Goal: Task Accomplishment & Management: Use online tool/utility

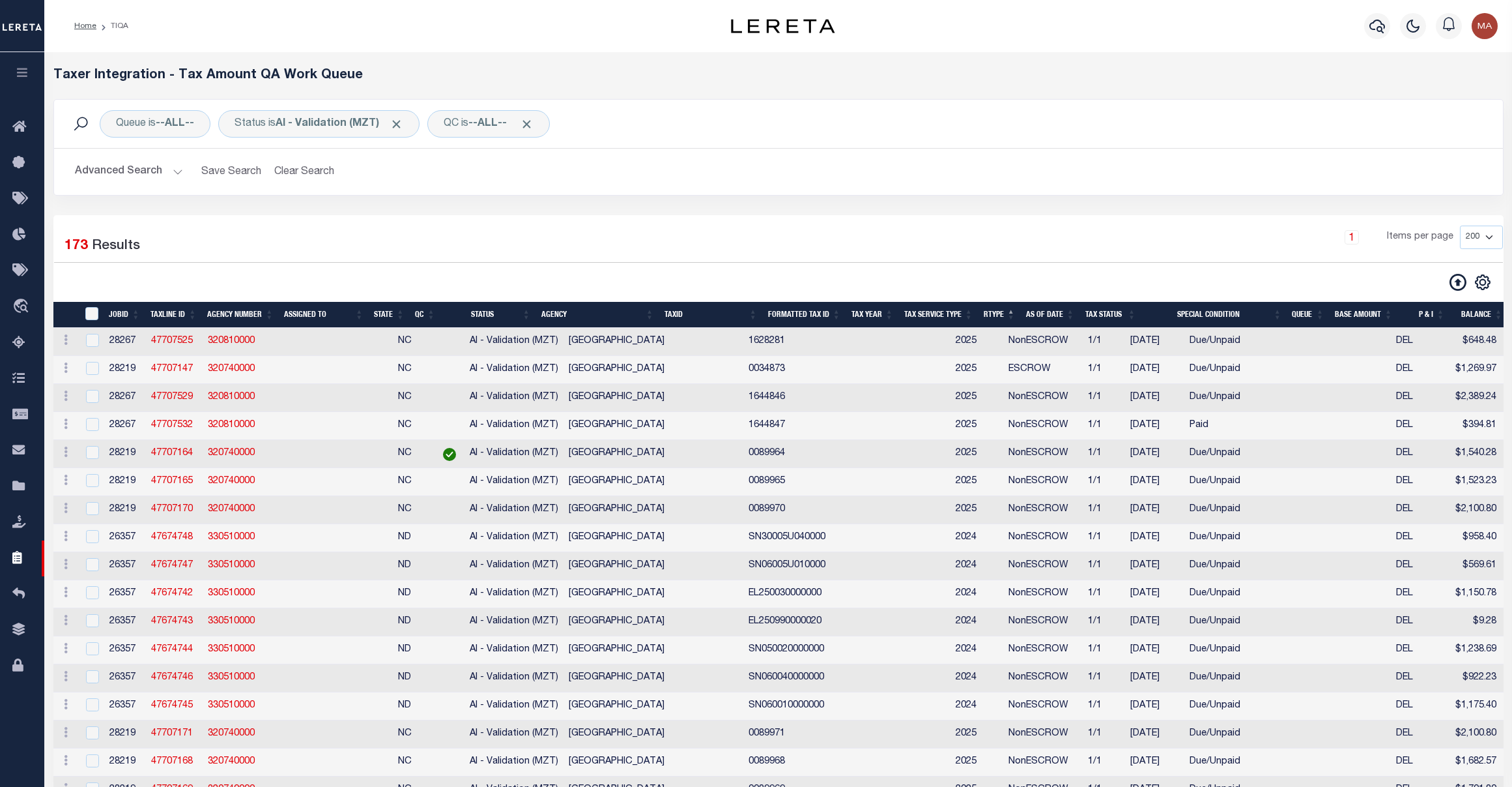
select select "200"
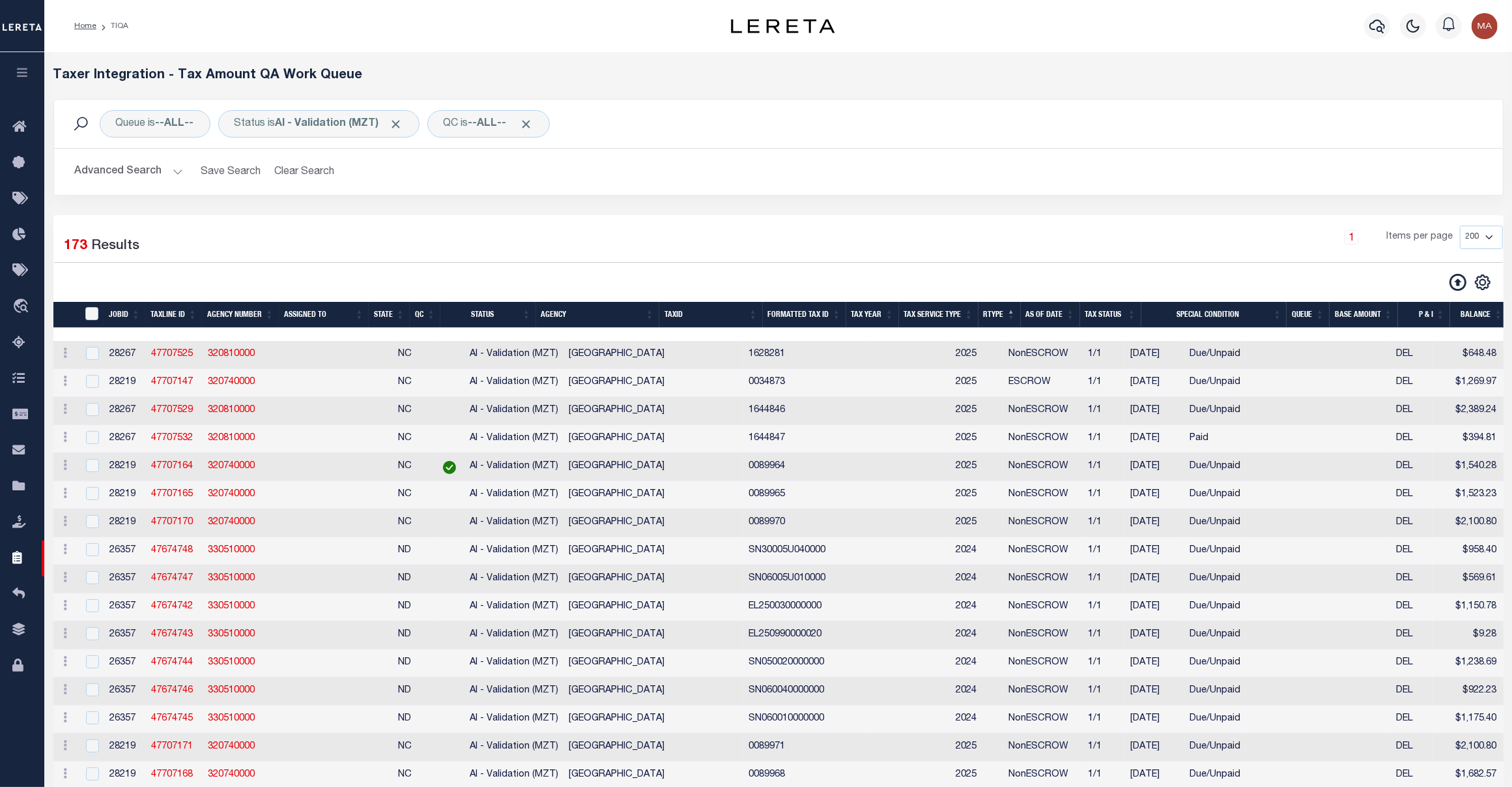
click at [128, 168] on button "Advanced Search" at bounding box center [128, 172] width 108 height 26
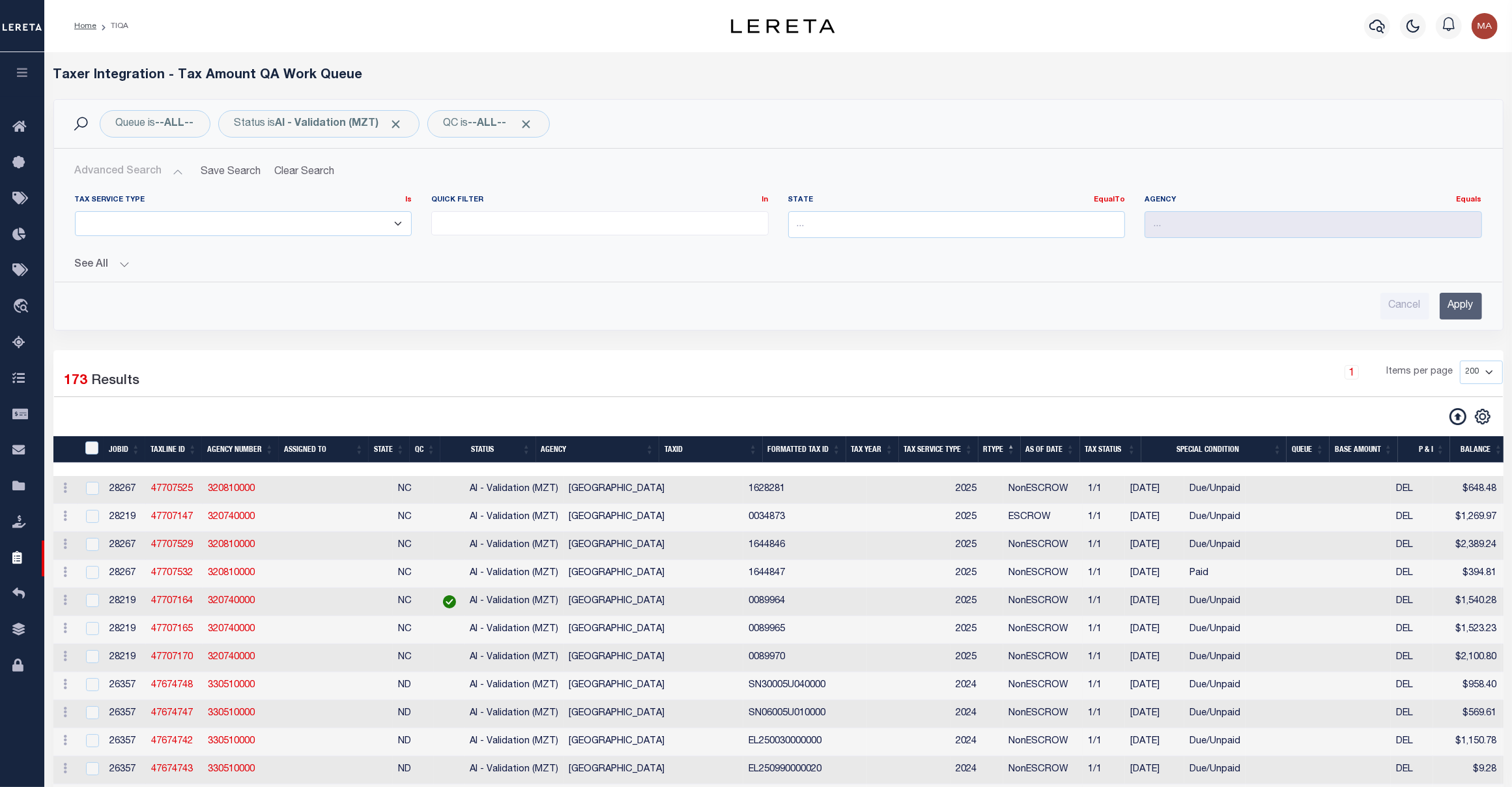
click at [916, 206] on div "State EqualTo Equals" at bounding box center [957, 216] width 338 height 43
click at [911, 217] on input "text" at bounding box center [957, 224] width 338 height 26
click at [900, 246] on div "NJ" at bounding box center [957, 249] width 336 height 21
type input "NJ"
click at [1264, 228] on input "text" at bounding box center [1313, 224] width 338 height 26
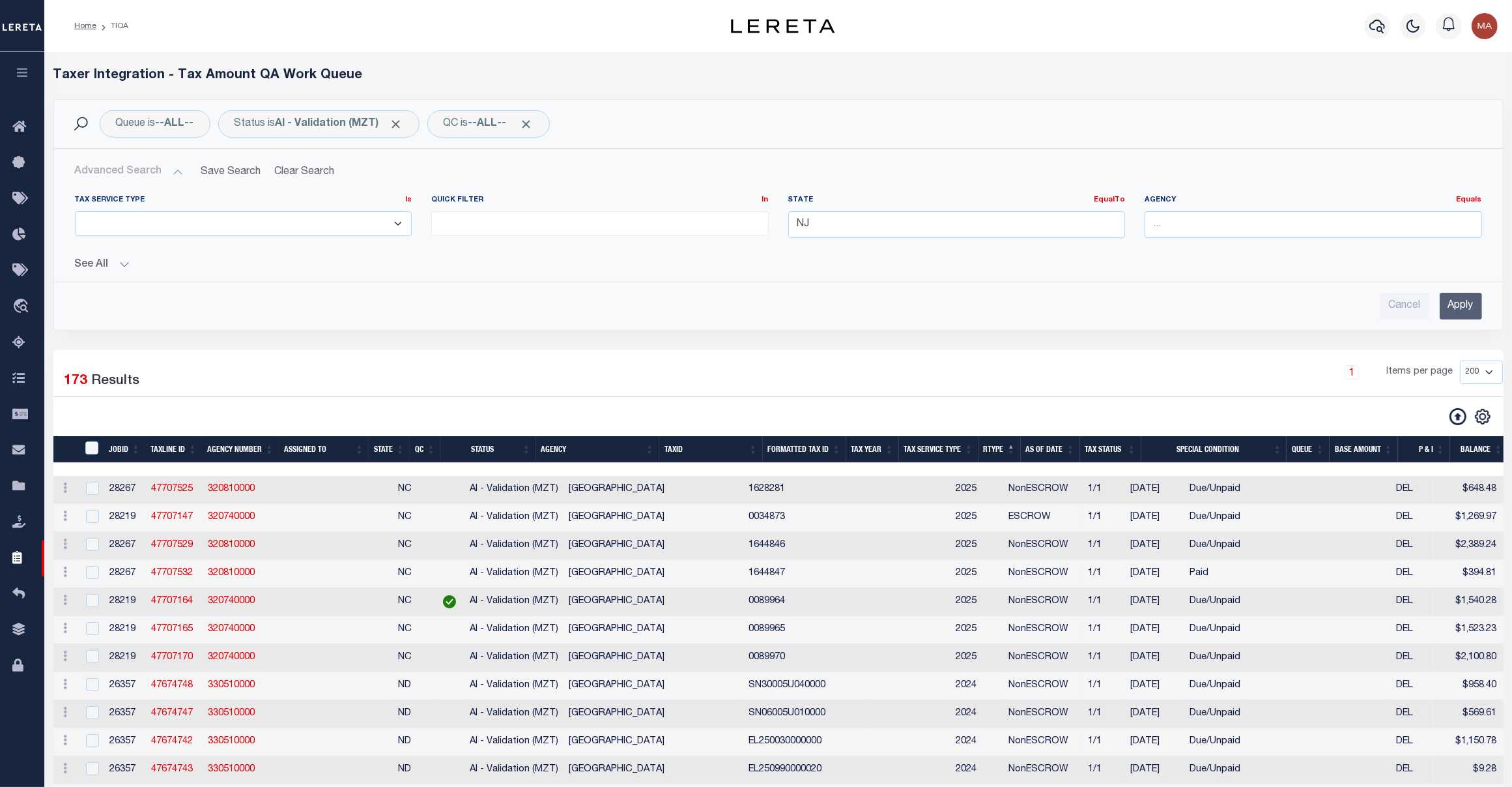
click at [1368, 145] on div "Queue is --ALL-- Status is AI - Validation (MZT) QC is --ALL-- Search" at bounding box center [779, 124] width 1449 height 49
click at [1464, 306] on input "Apply" at bounding box center [1461, 306] width 42 height 26
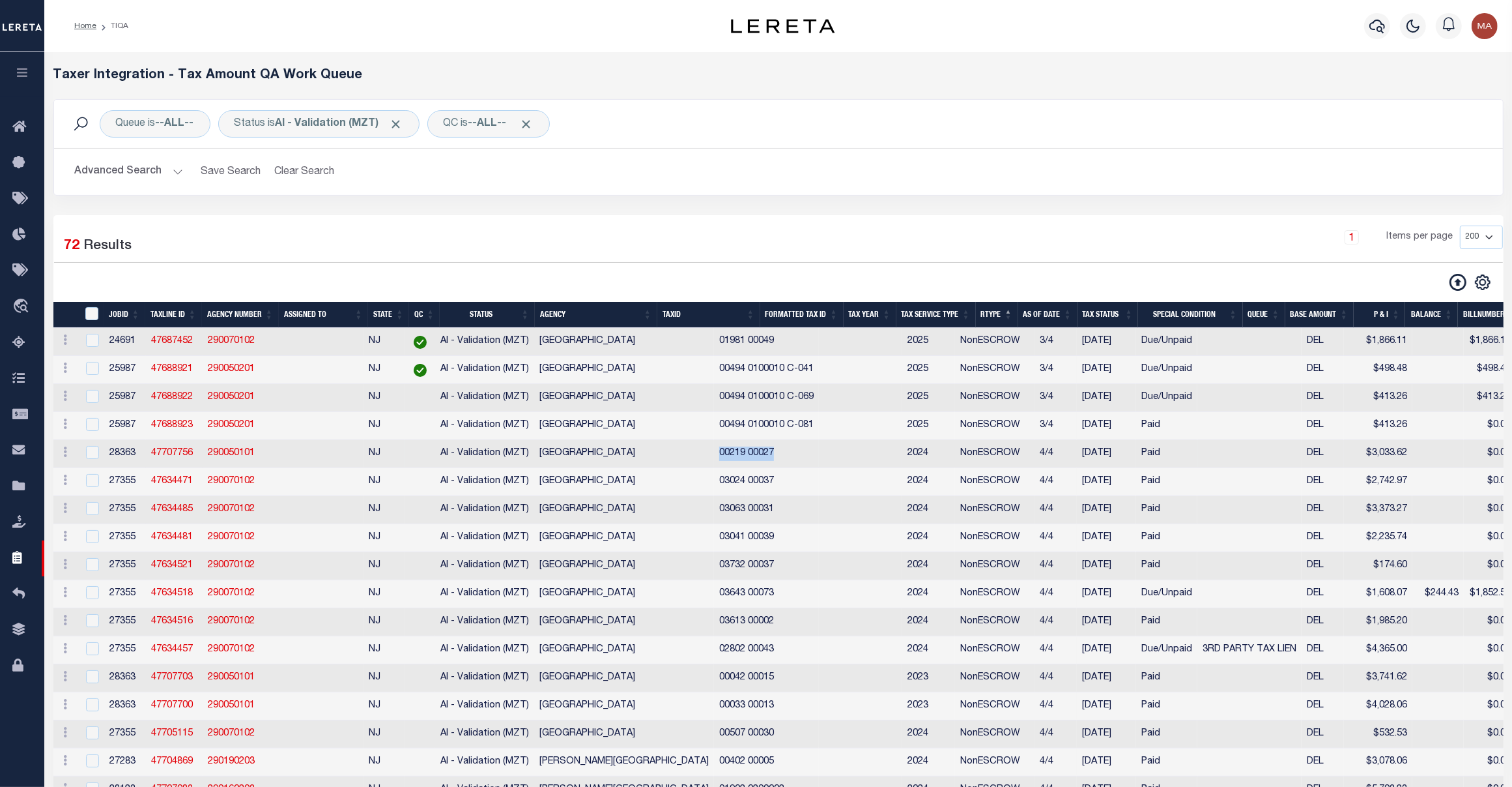
drag, startPoint x: 667, startPoint y: 461, endPoint x: 722, endPoint y: 461, distance: 55.0
click at [722, 461] on td "00219 00027" at bounding box center [766, 453] width 105 height 28
checkbox input "false"
checkbox input "true"
copy td "00219 00027"
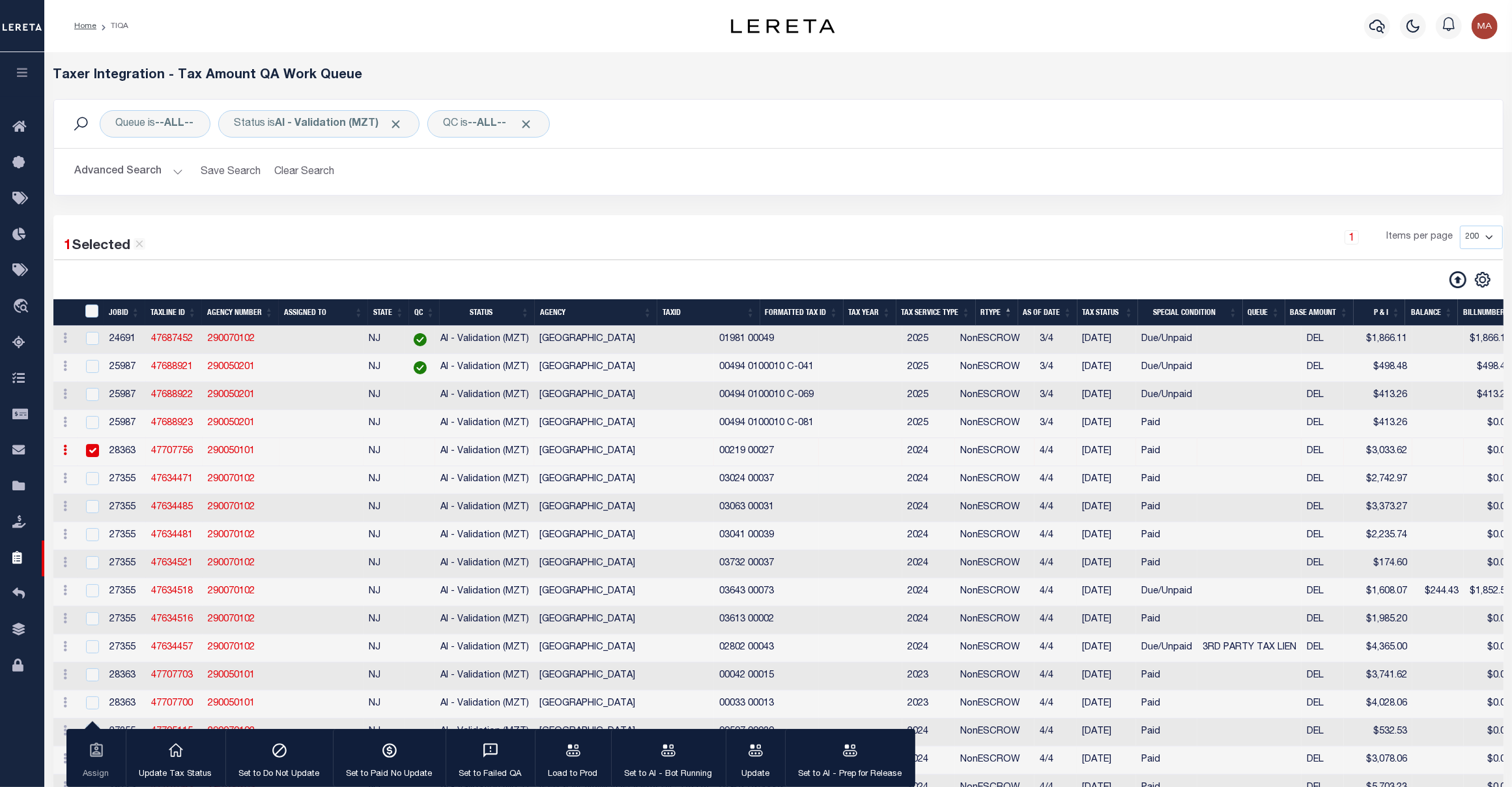
click at [714, 492] on td "03024 00037" at bounding box center [766, 480] width 105 height 28
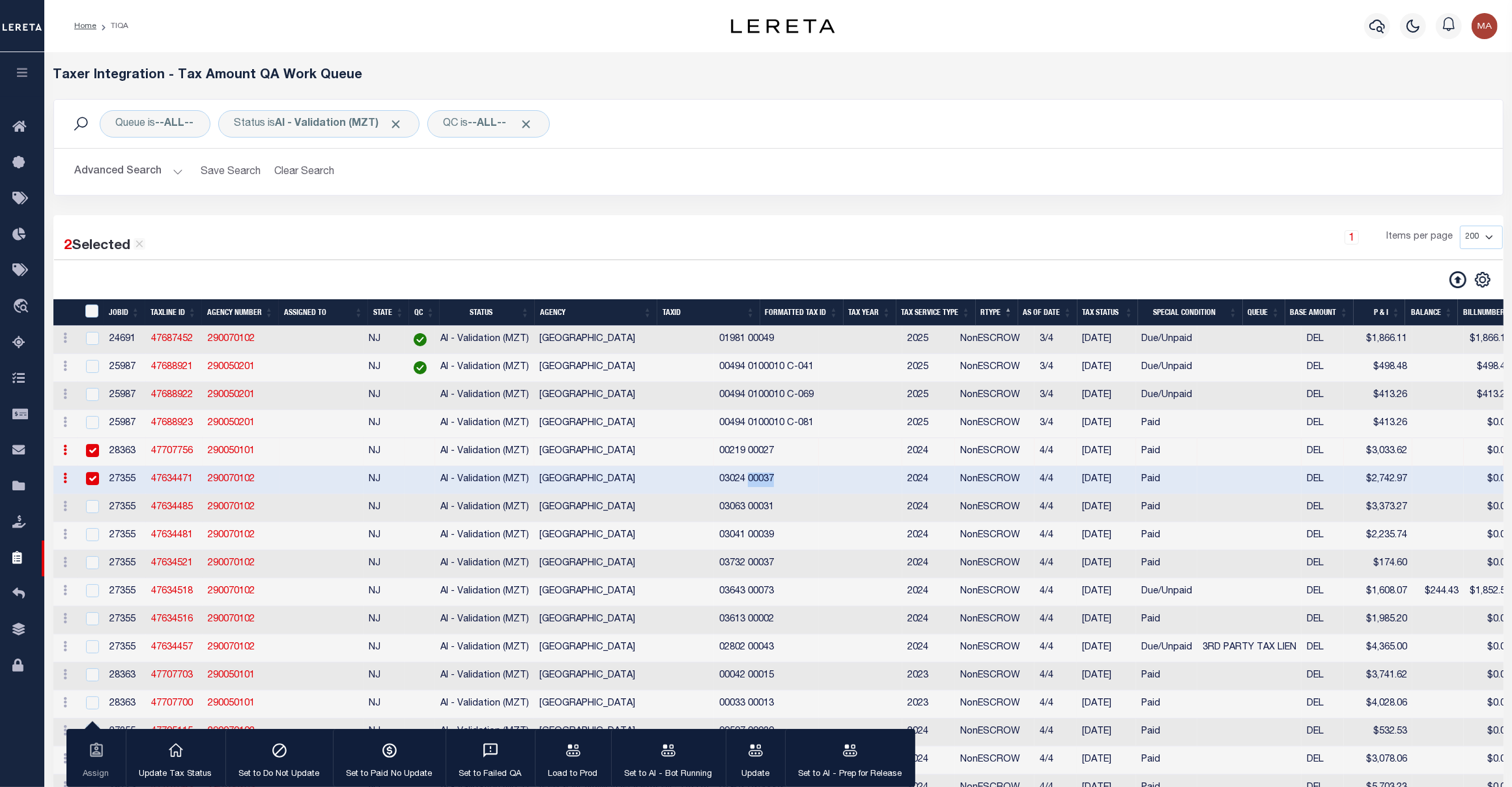
click at [714, 492] on td "03024 00037" at bounding box center [766, 480] width 105 height 28
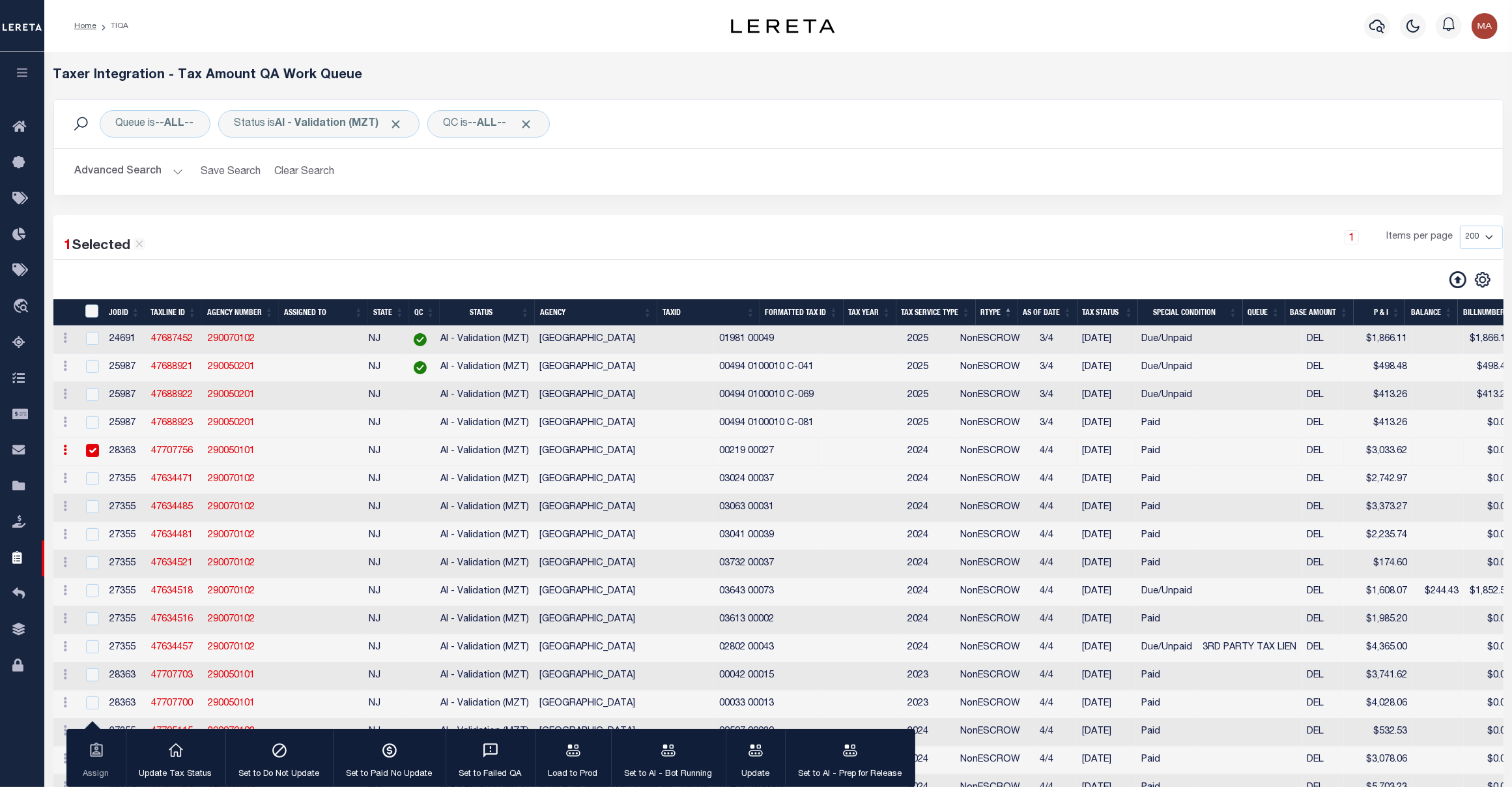
click at [714, 490] on td "03024 00037" at bounding box center [766, 480] width 105 height 28
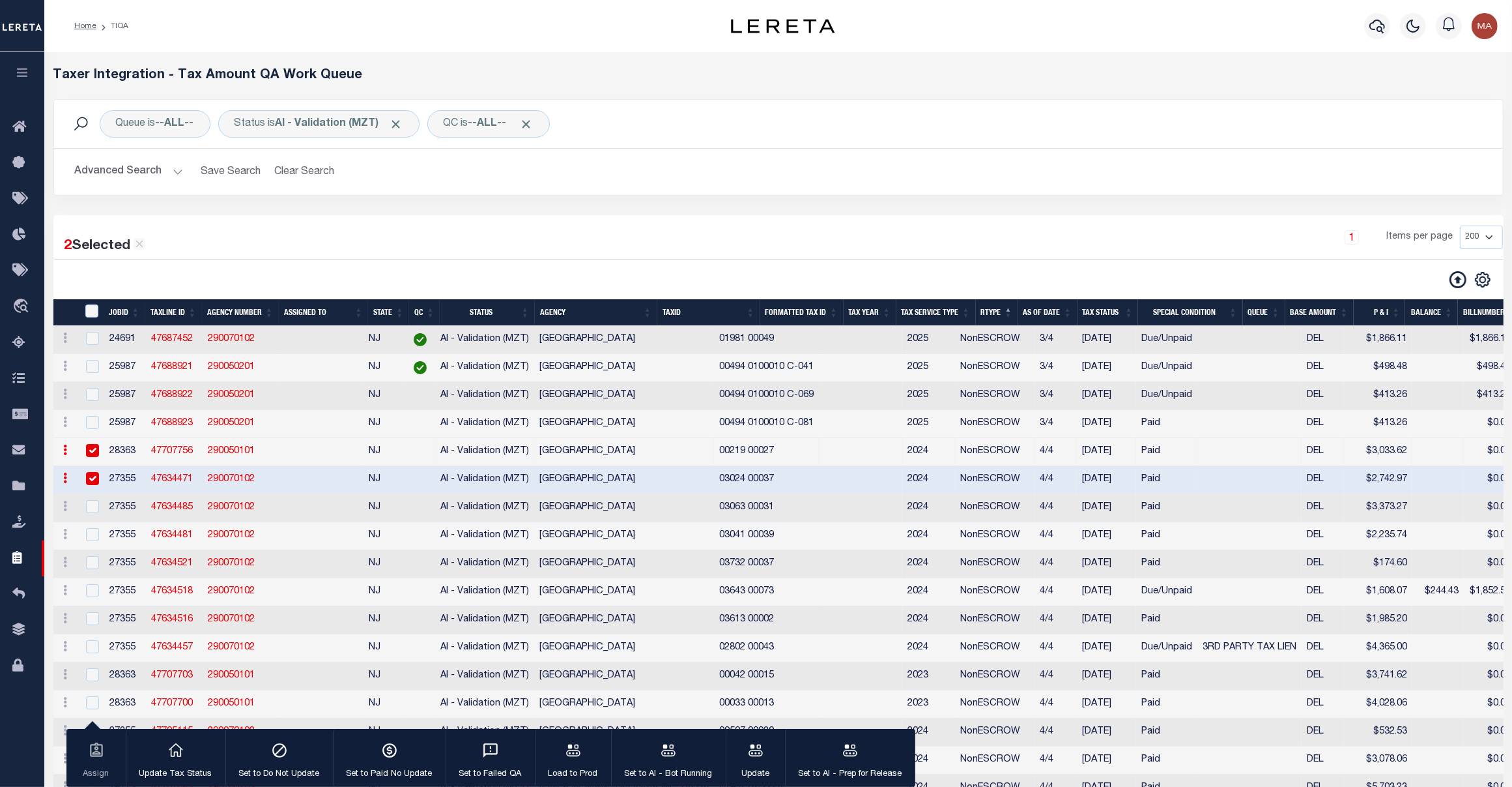
click at [714, 488] on td "03024 00037" at bounding box center [766, 480] width 105 height 28
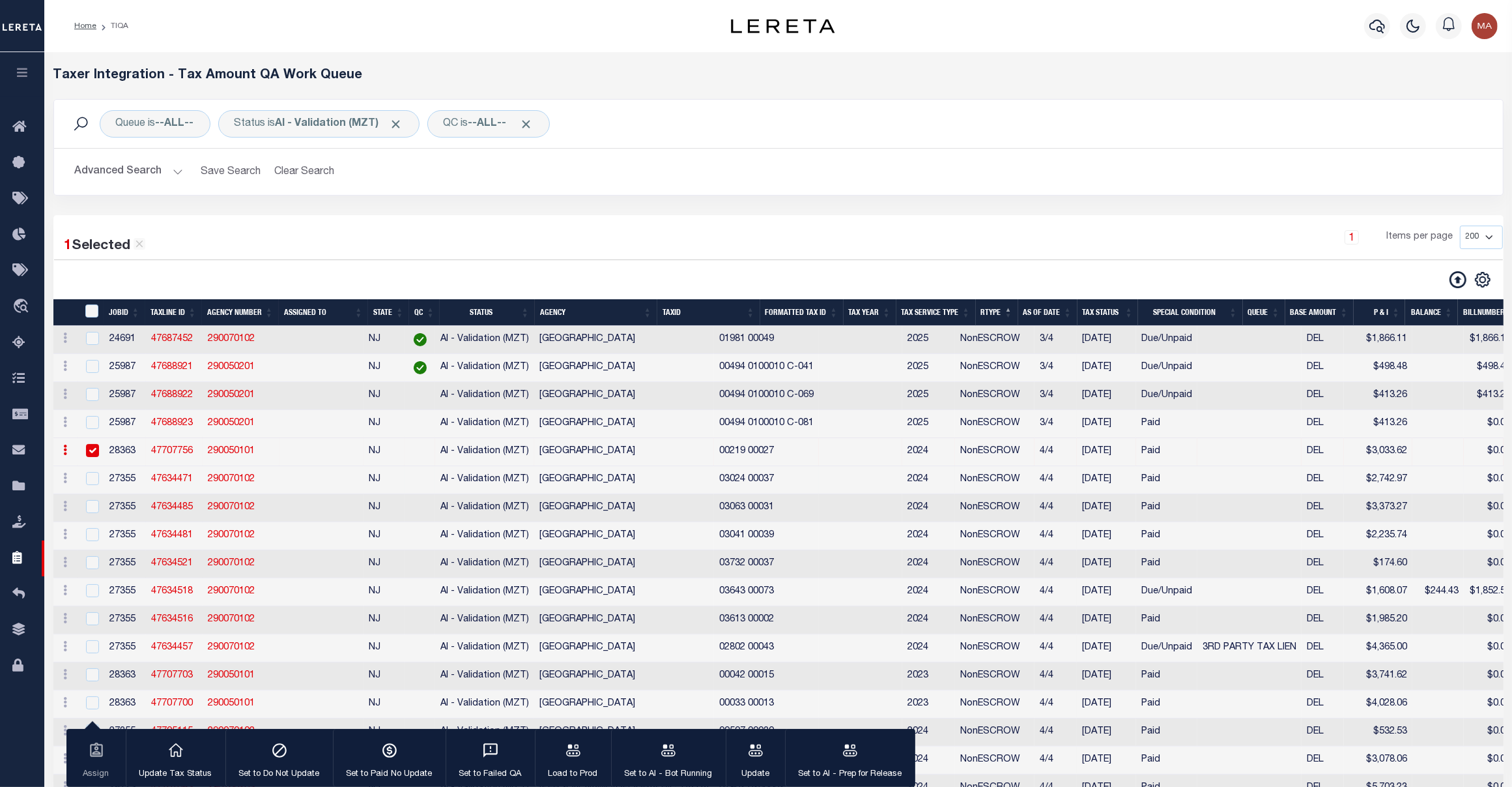
click at [714, 488] on td "03024 00037" at bounding box center [766, 480] width 105 height 28
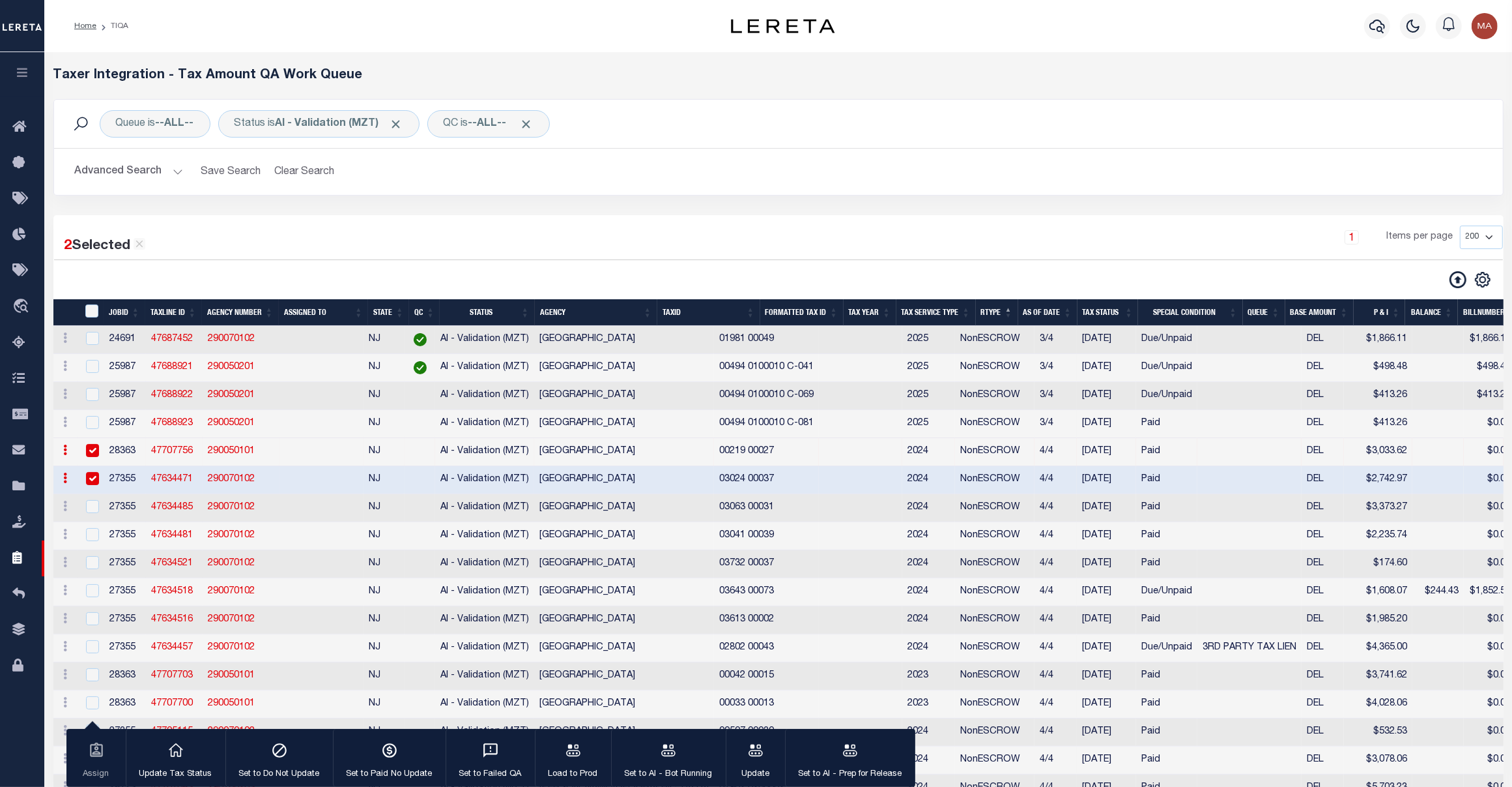
click at [714, 488] on td "03024 00037" at bounding box center [766, 480] width 105 height 28
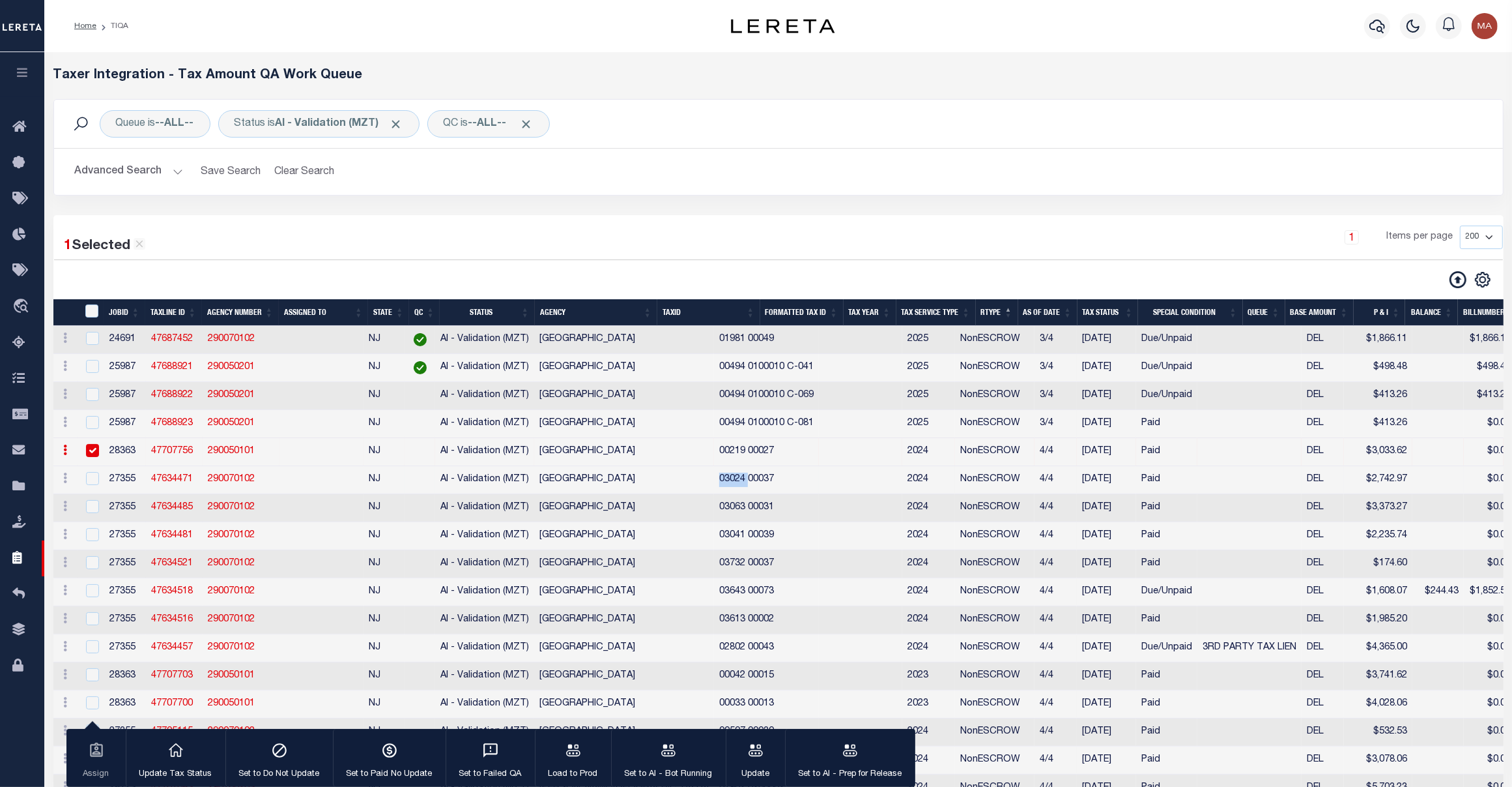
click at [714, 488] on td "03024 00037" at bounding box center [766, 480] width 105 height 28
copy td "03024 00037"
click at [714, 488] on td "03024 00037" at bounding box center [766, 480] width 105 height 28
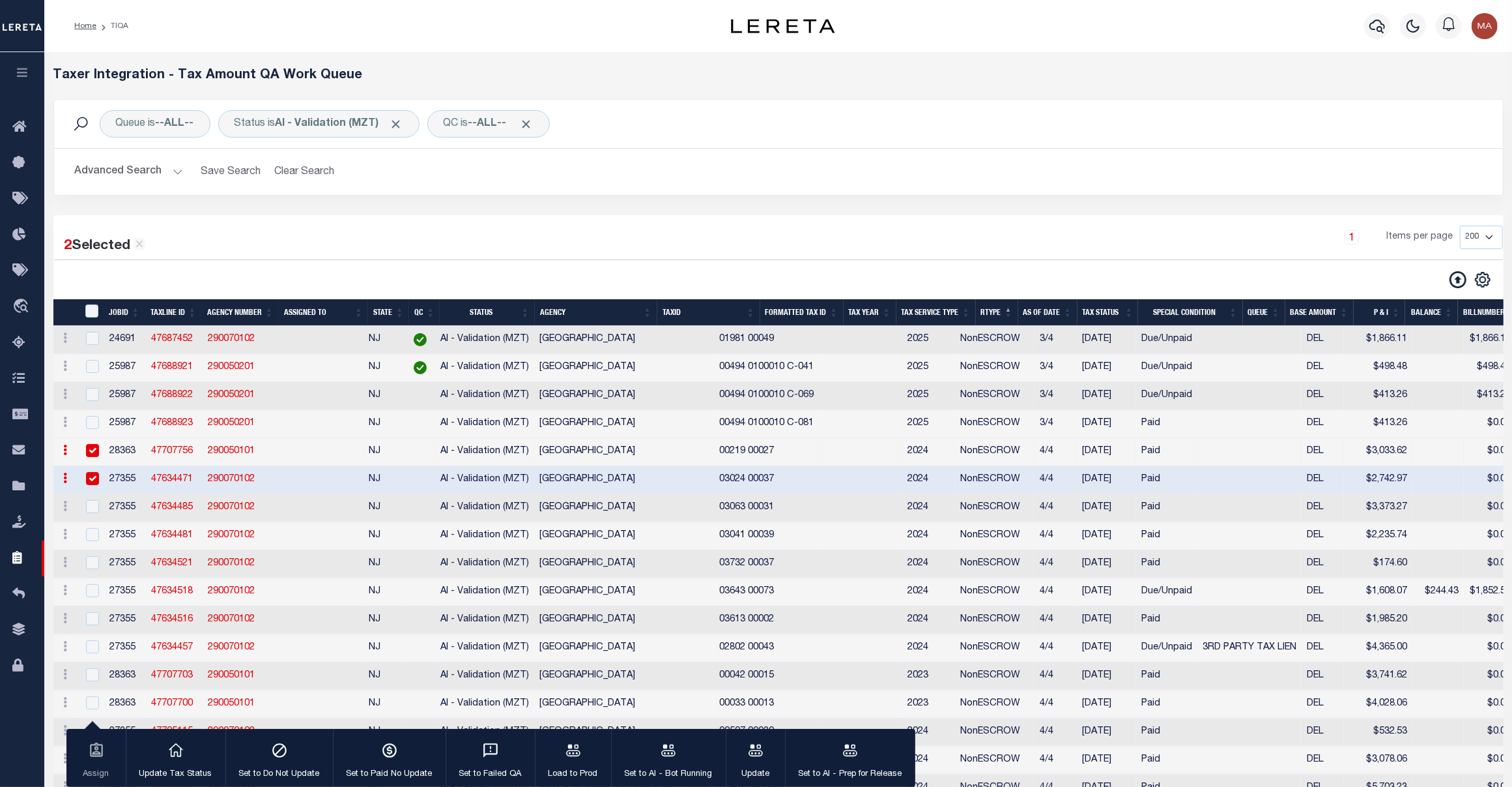
click at [714, 488] on td "03024 00037" at bounding box center [766, 480] width 105 height 28
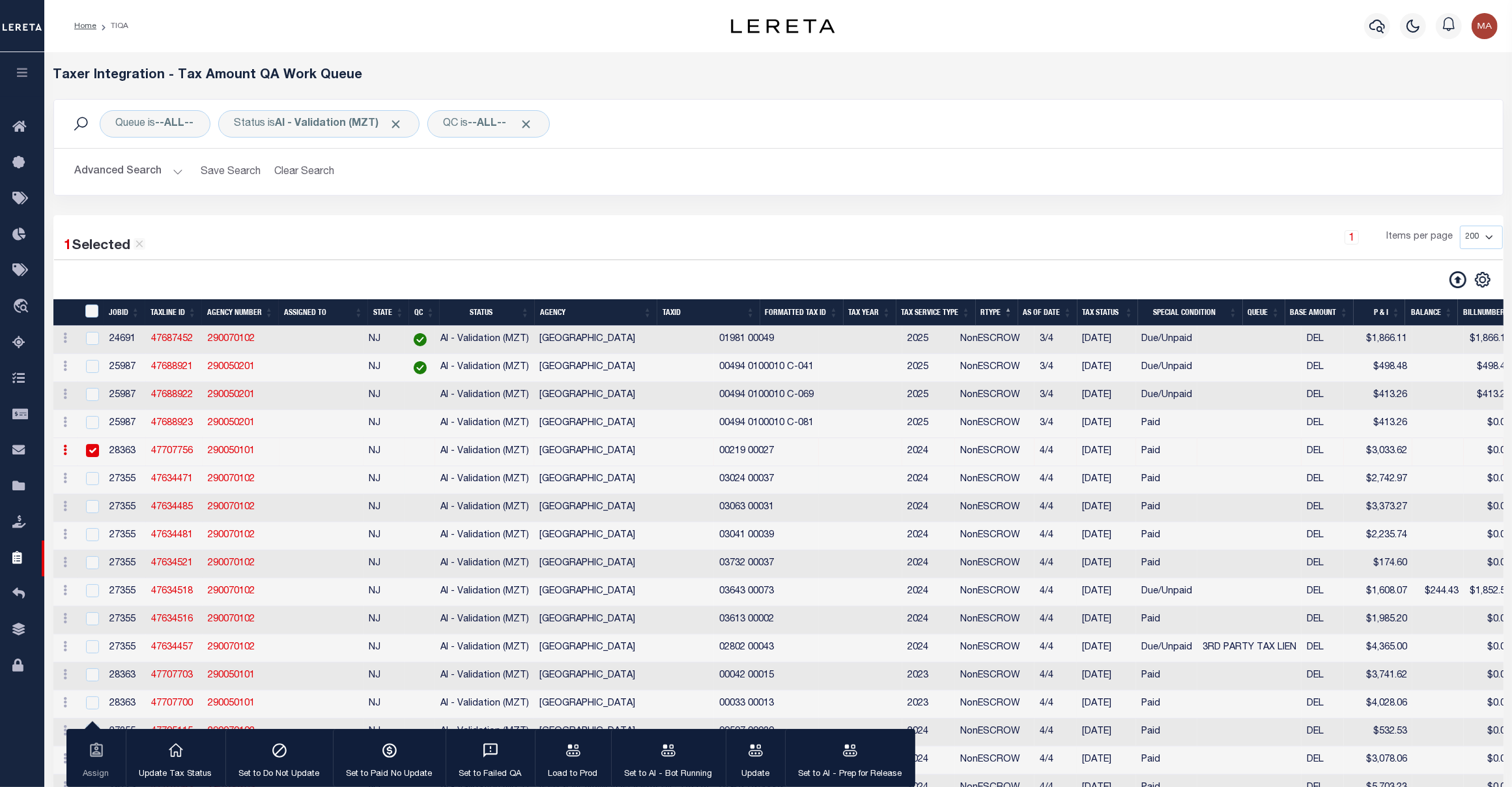
click at [714, 494] on td "03024 00037" at bounding box center [766, 480] width 105 height 28
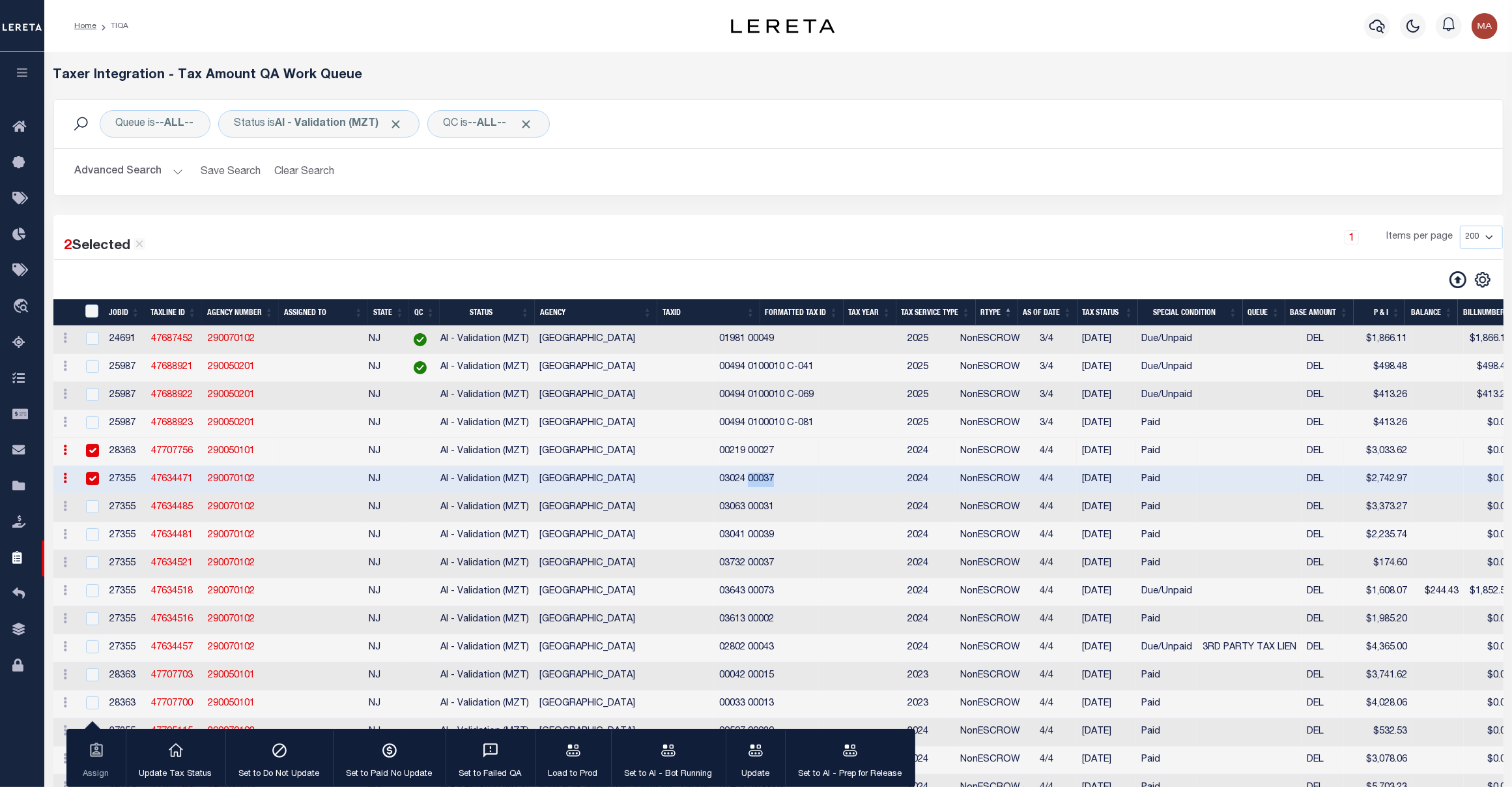
click at [714, 494] on td "03024 00037" at bounding box center [766, 480] width 105 height 28
checkbox input "false"
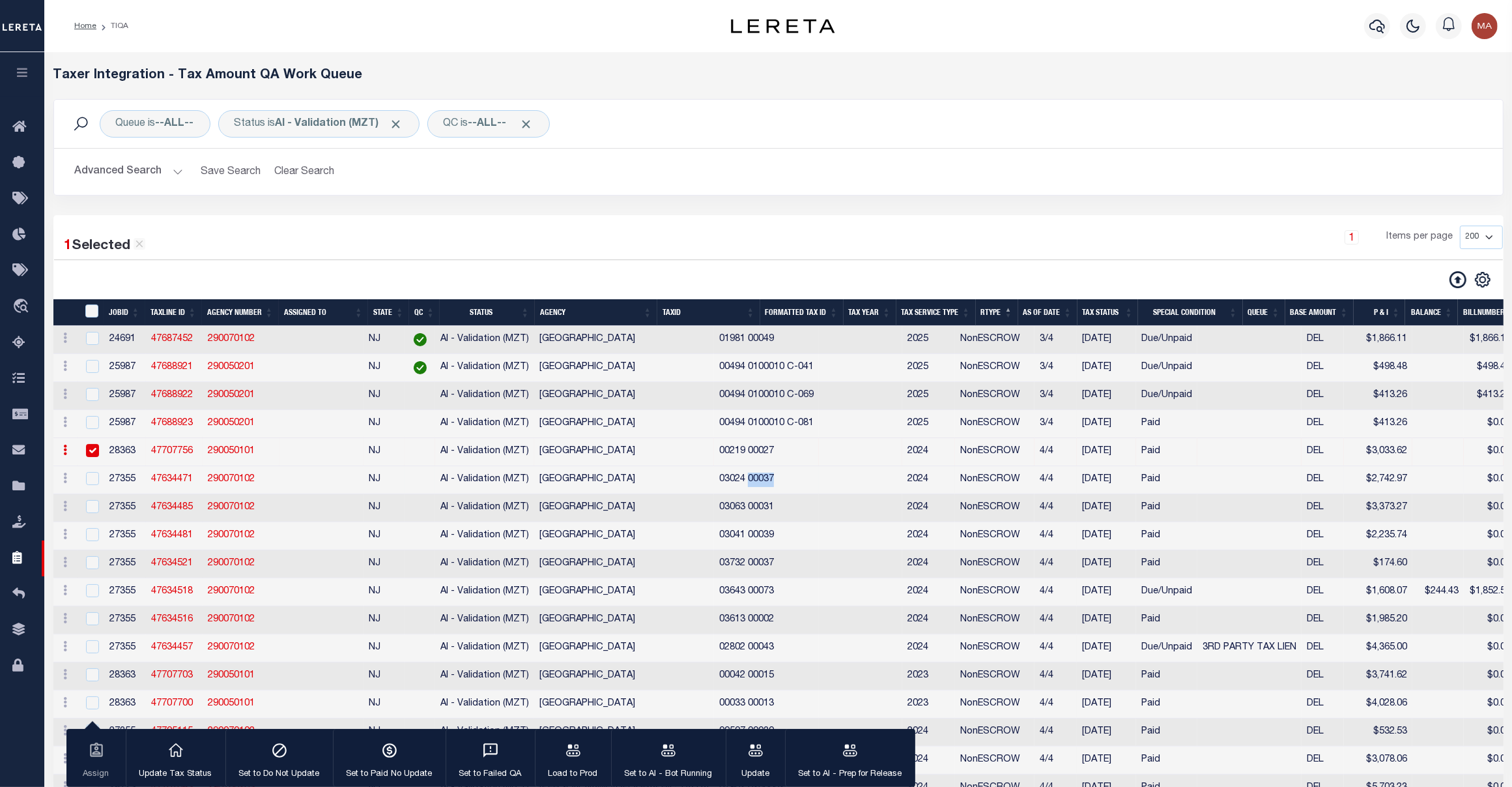
copy td "00037"
click at [714, 517] on td "03063 00031" at bounding box center [766, 508] width 105 height 28
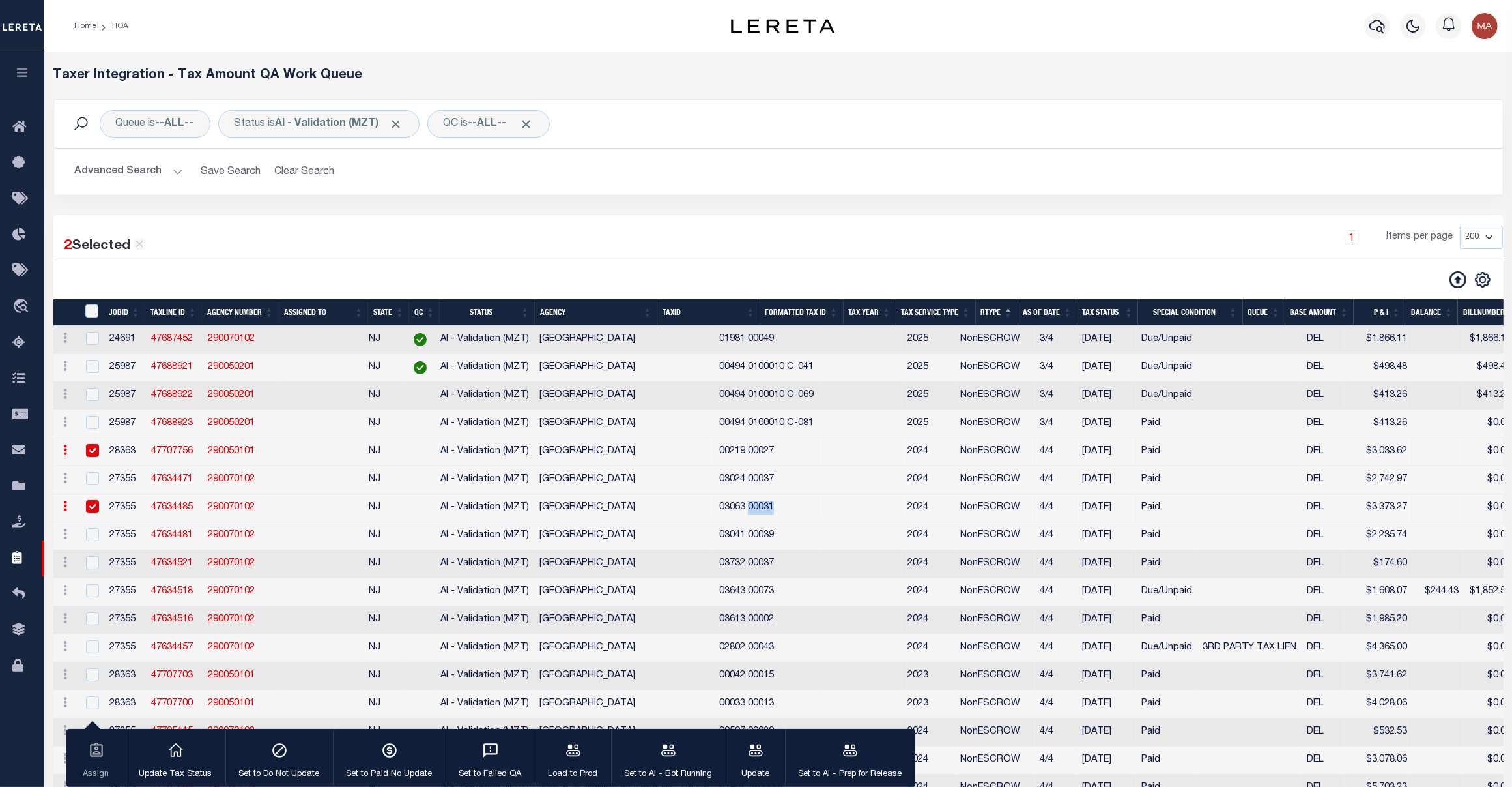
click at [714, 517] on td "03063 00031" at bounding box center [766, 508] width 105 height 28
checkbox input "false"
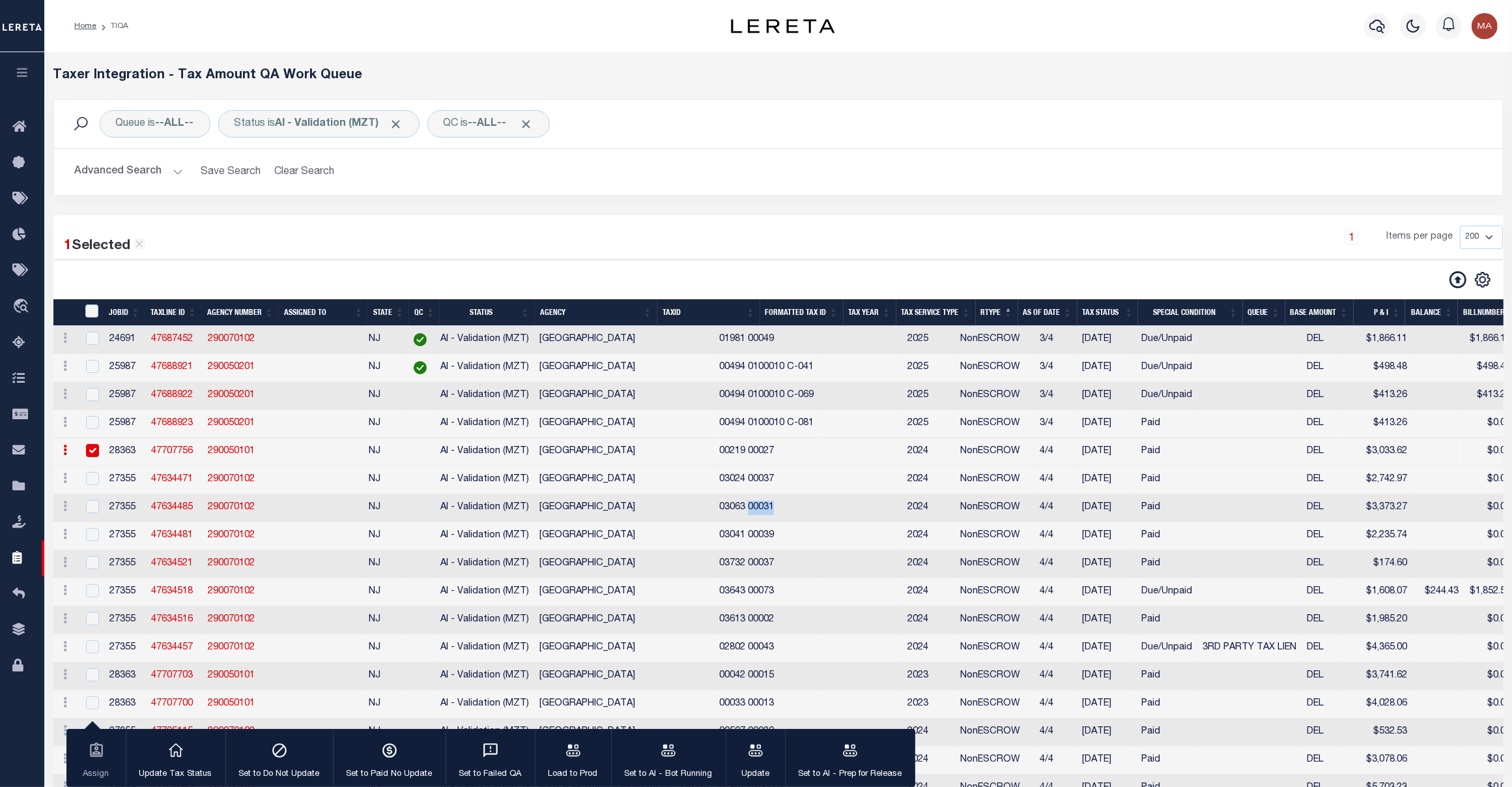
click at [124, 175] on button "Advanced Search" at bounding box center [128, 172] width 108 height 26
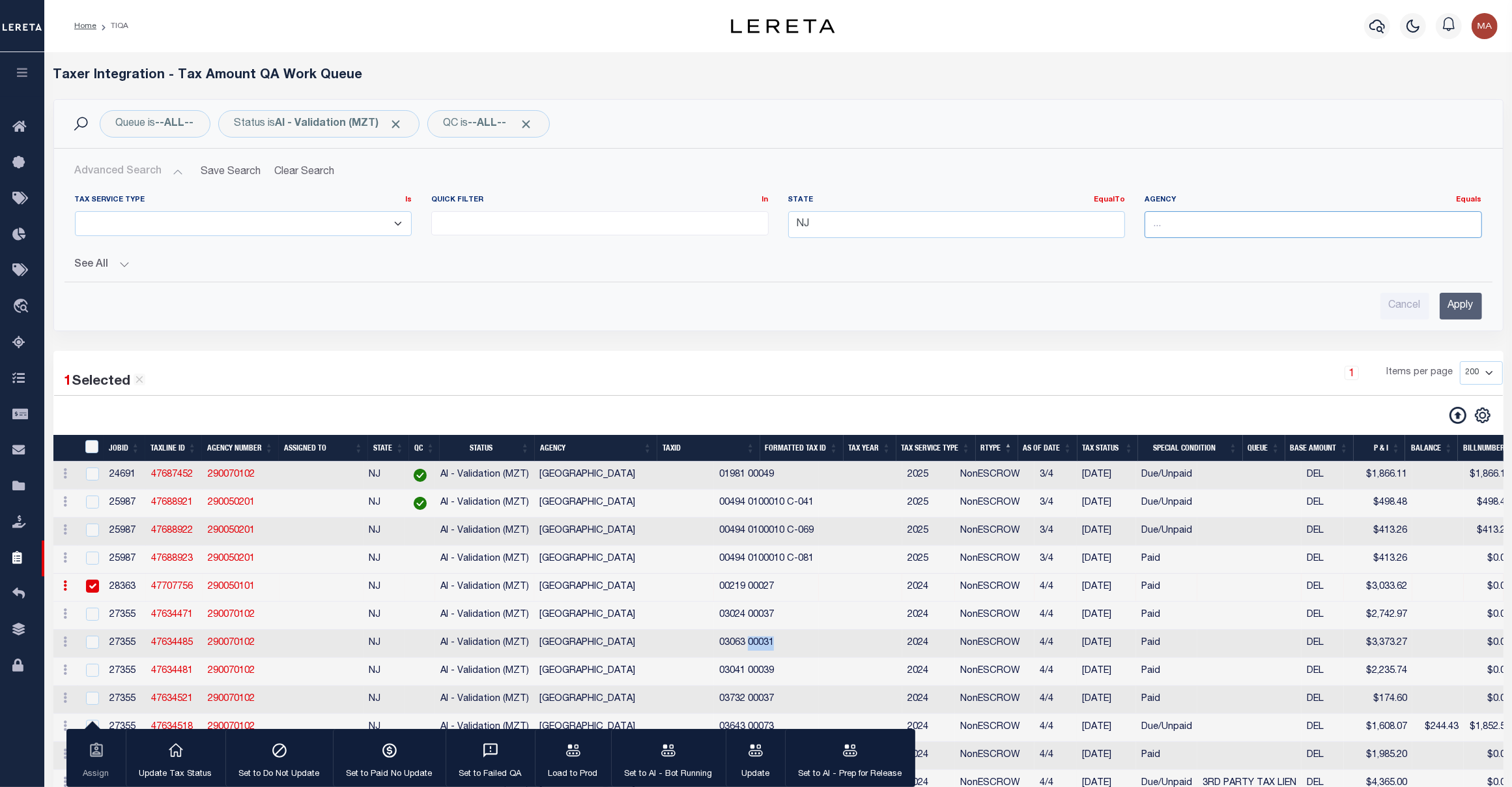
click at [1211, 215] on input "text" at bounding box center [1313, 224] width 338 height 26
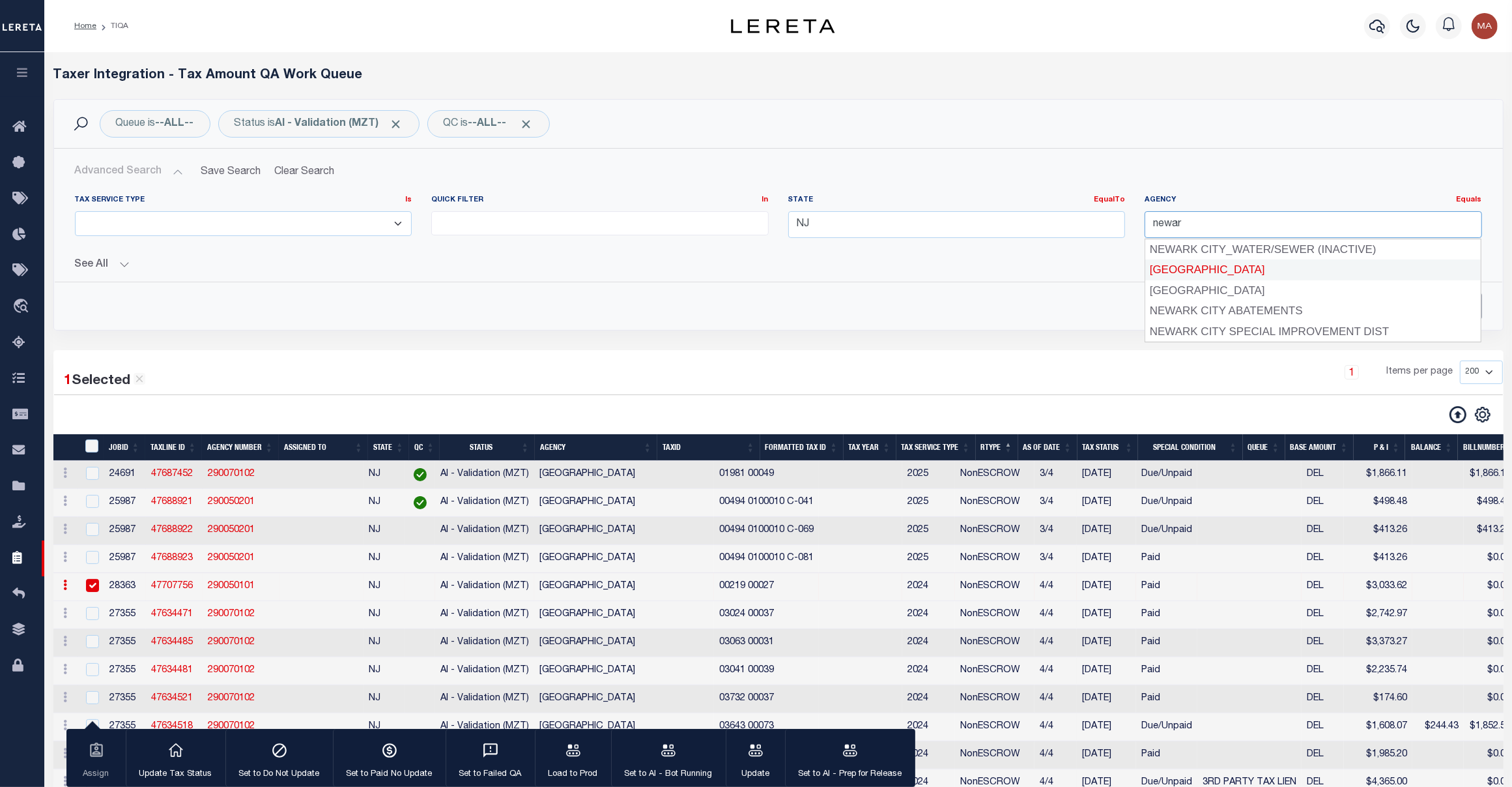
click at [1254, 263] on div "[GEOGRAPHIC_DATA]" at bounding box center [1313, 269] width 336 height 21
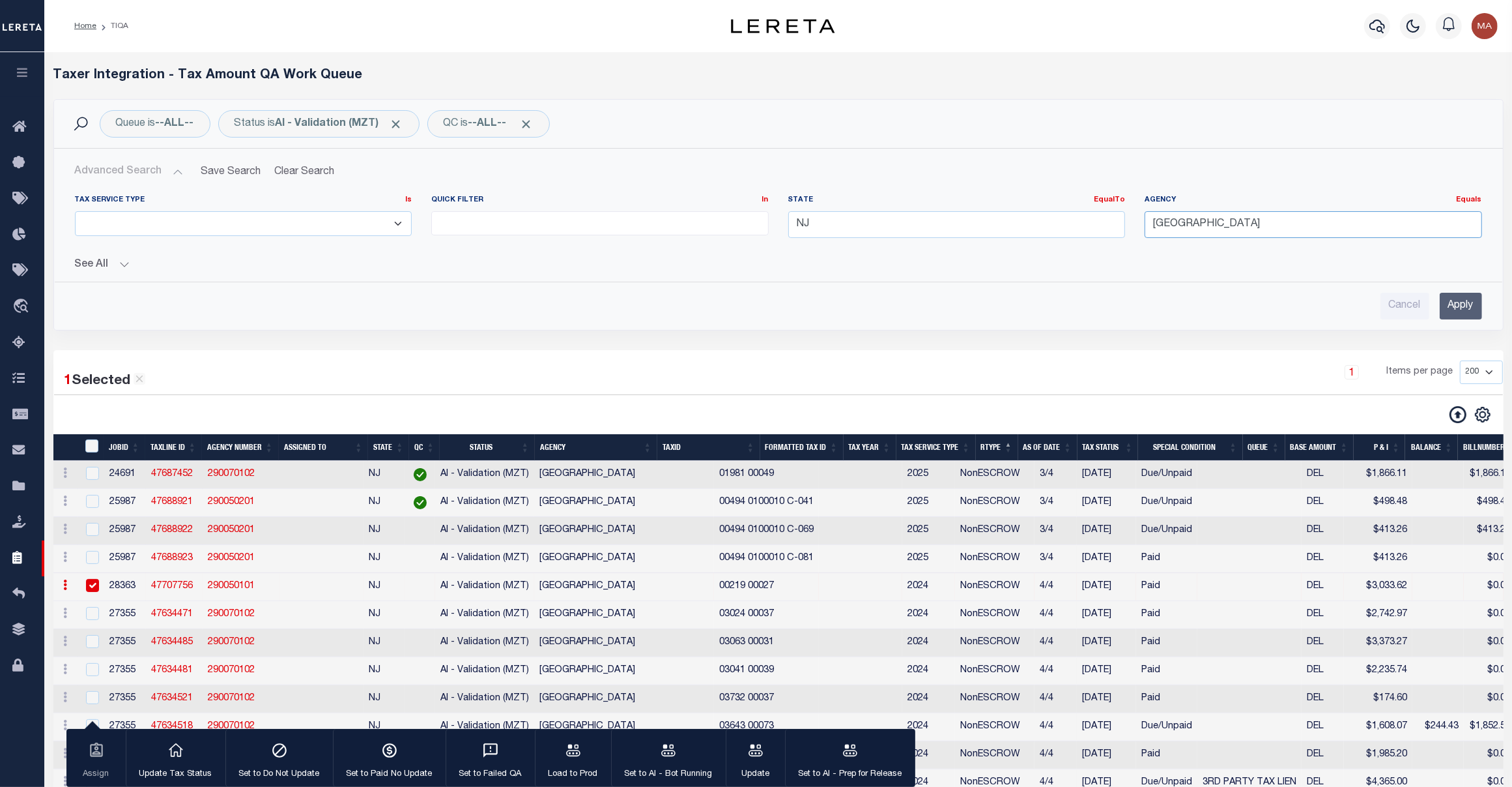
type input "[GEOGRAPHIC_DATA]"
click at [1450, 304] on input "Apply" at bounding box center [1461, 306] width 42 height 26
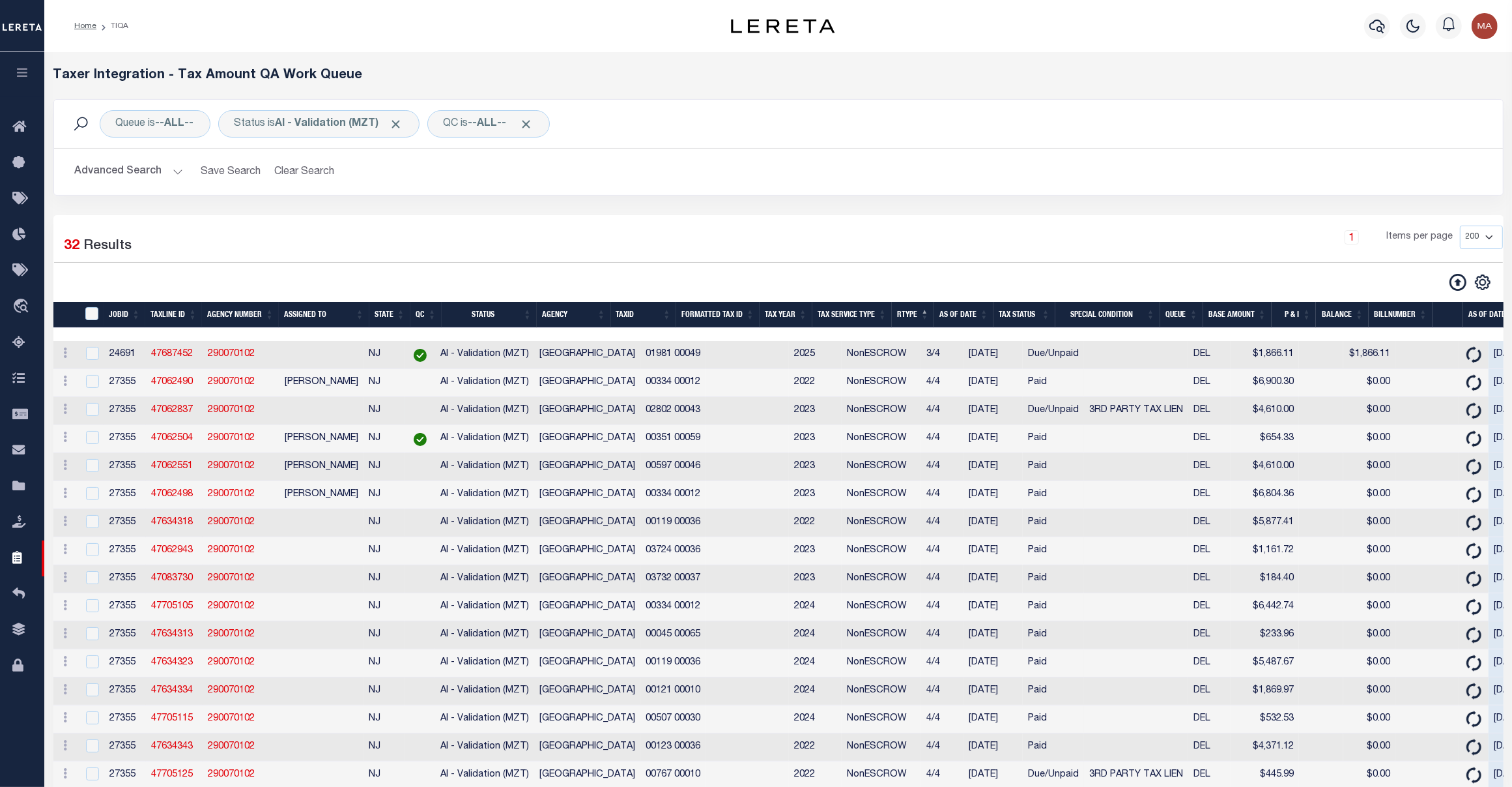
click at [640, 417] on td "02802 00043" at bounding box center [672, 411] width 65 height 28
copy td "02802"
click at [665, 413] on td "02802 00043" at bounding box center [672, 411] width 65 height 28
click at [665, 412] on td "02802 00043" at bounding box center [672, 411] width 65 height 28
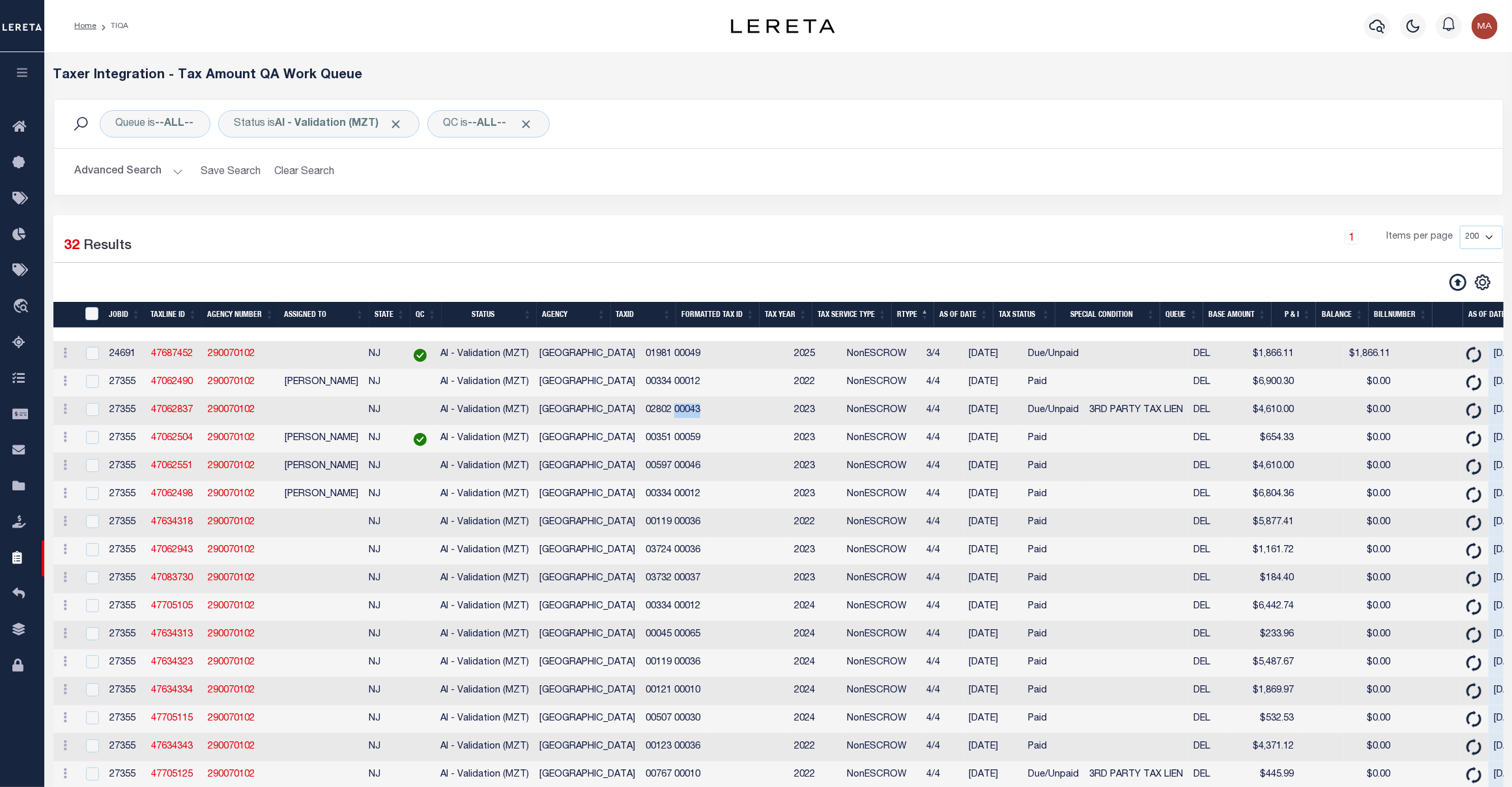
checkbox input "false"
copy td "00043"
click at [92, 314] on input "TaxID" at bounding box center [92, 314] width 13 height 13
checkbox input "true"
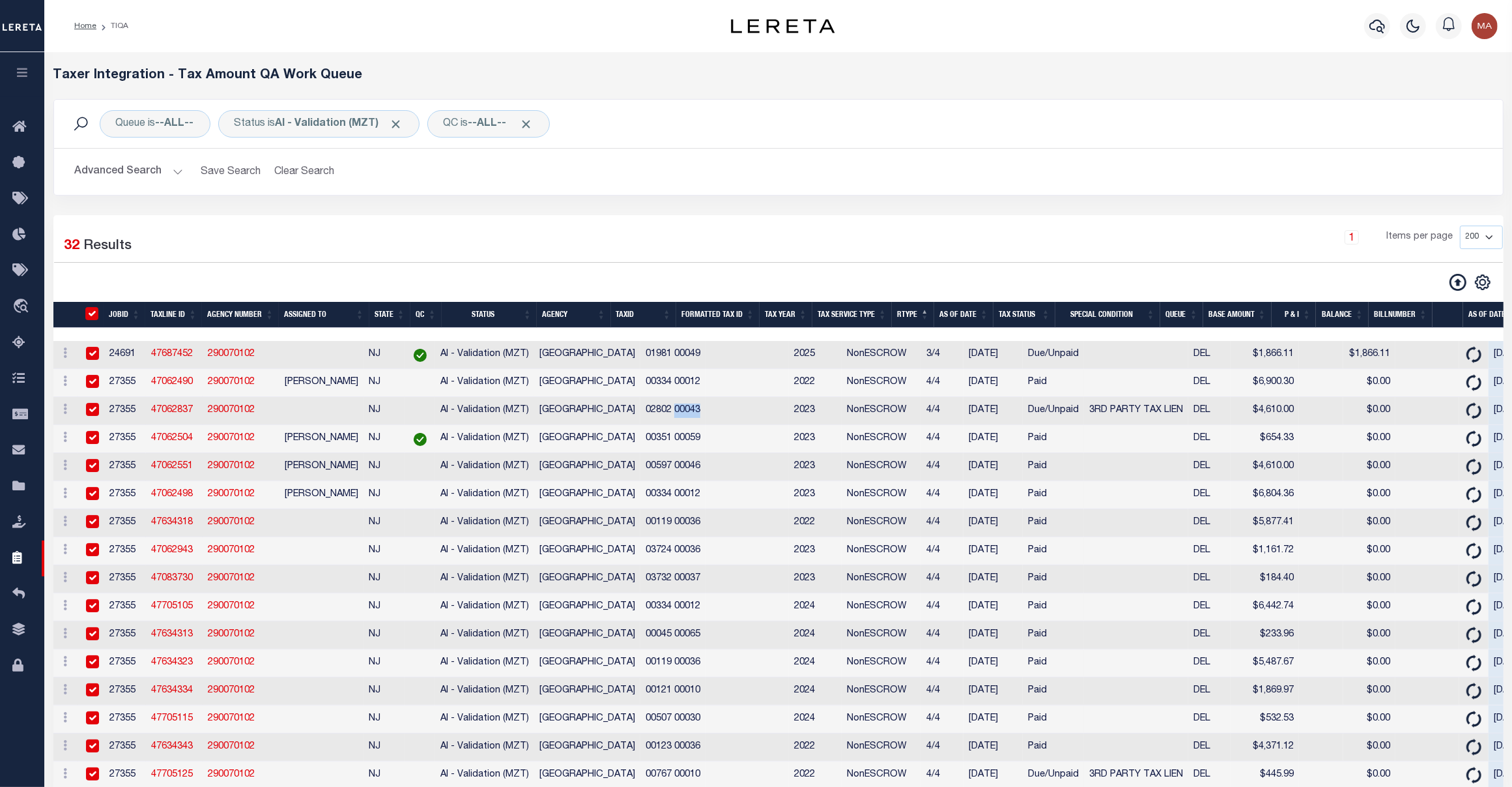
checkbox input "true"
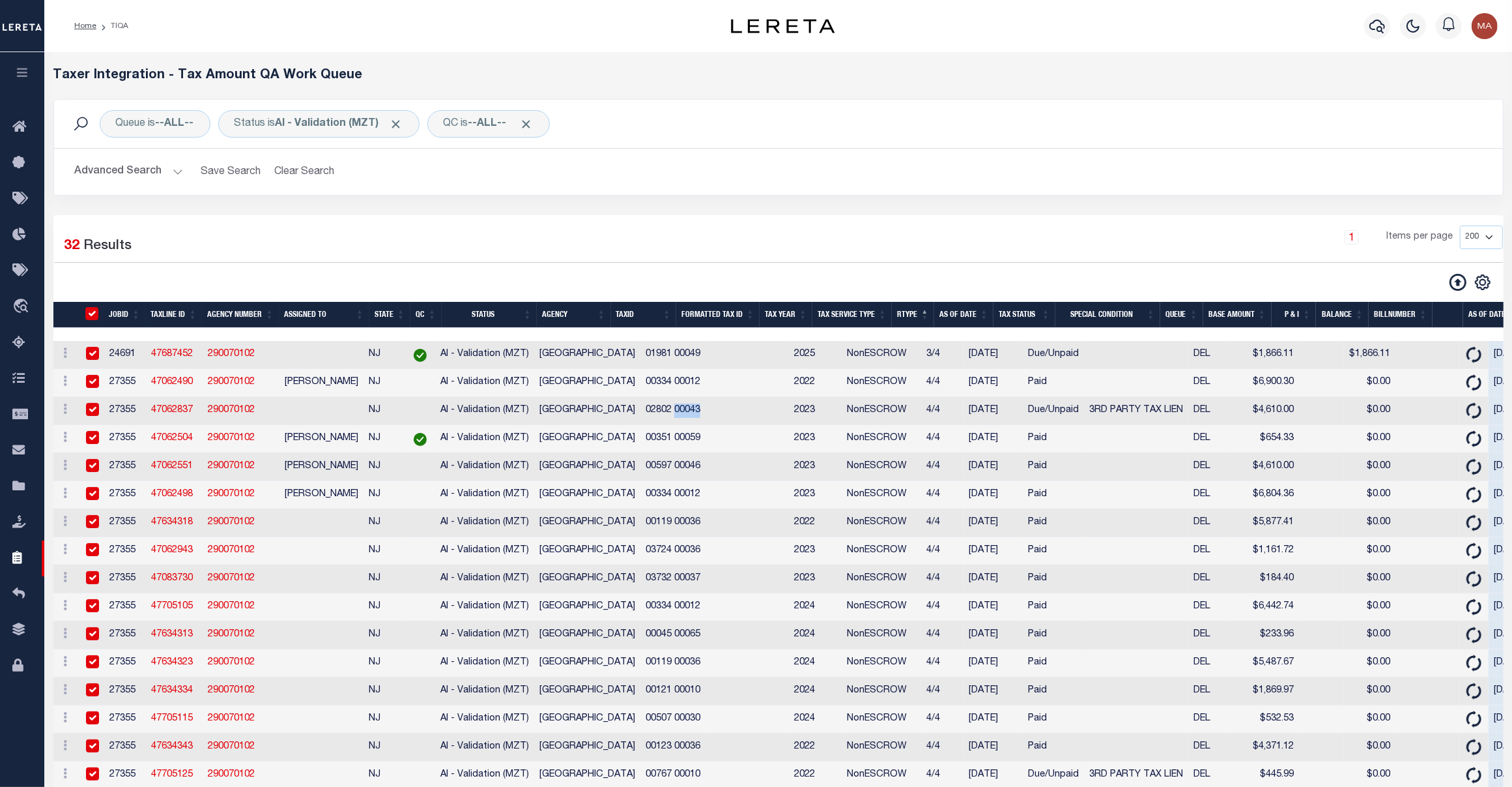
checkbox input "true"
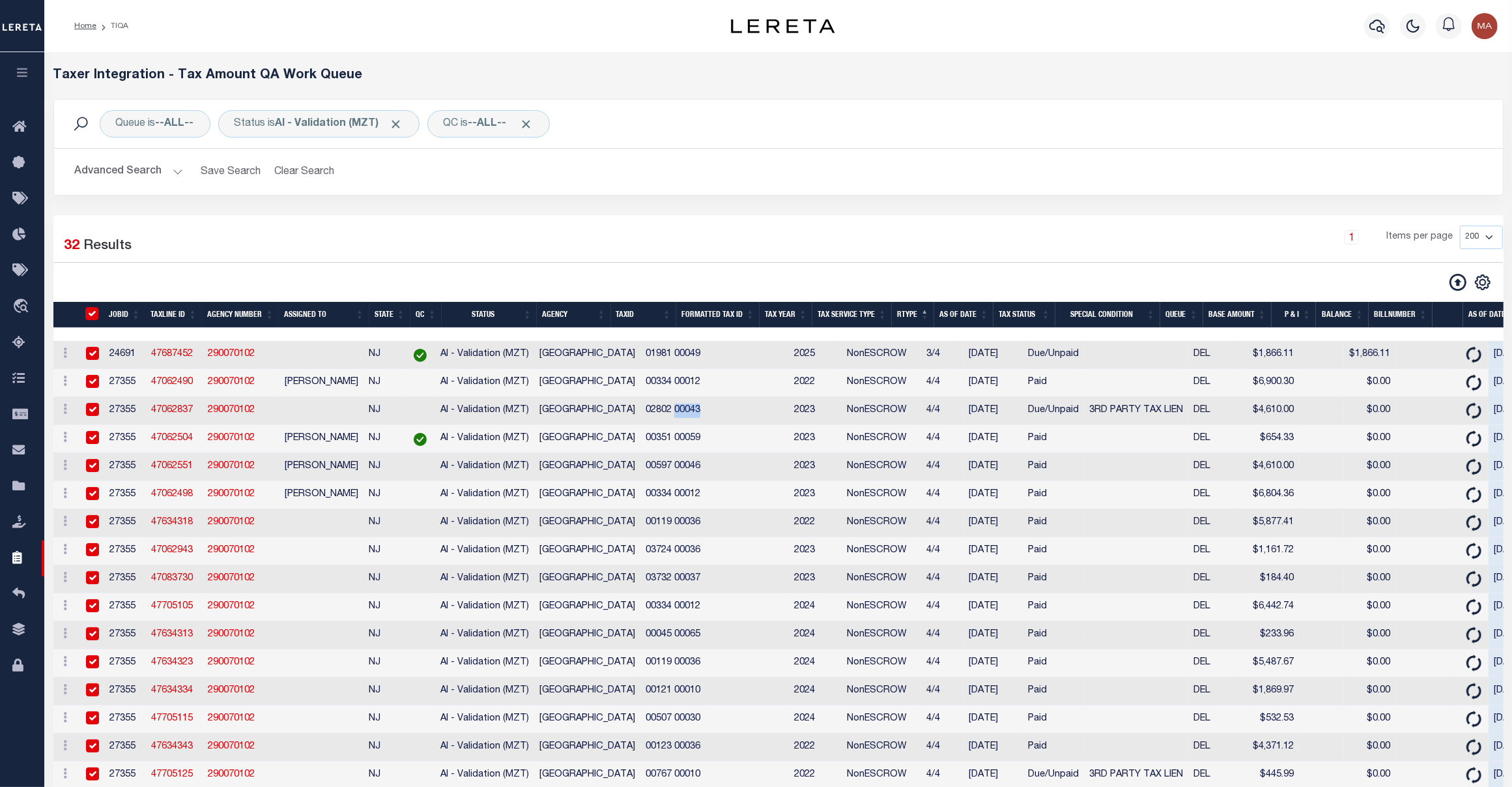
checkbox input "true"
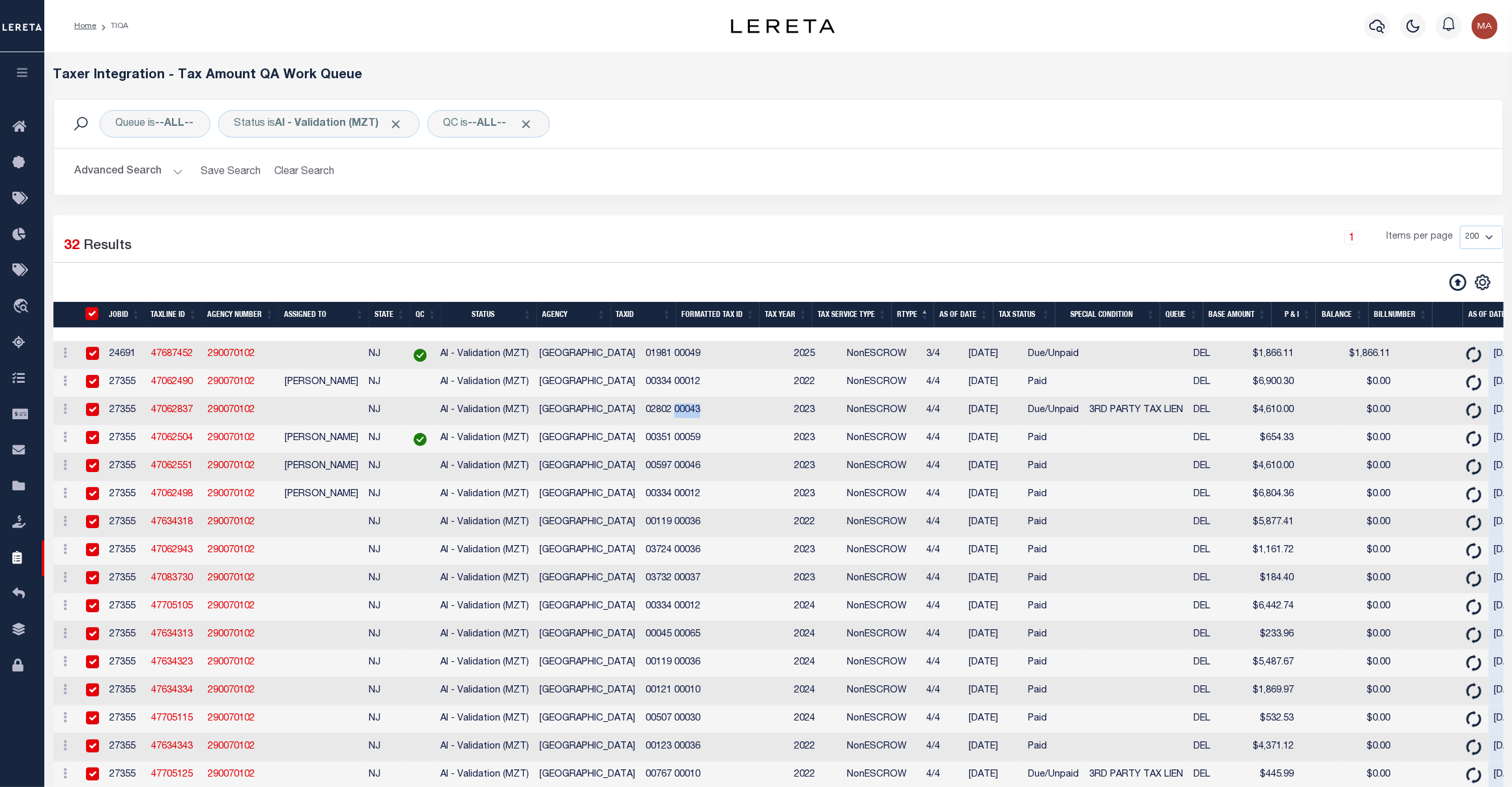
checkbox input "true"
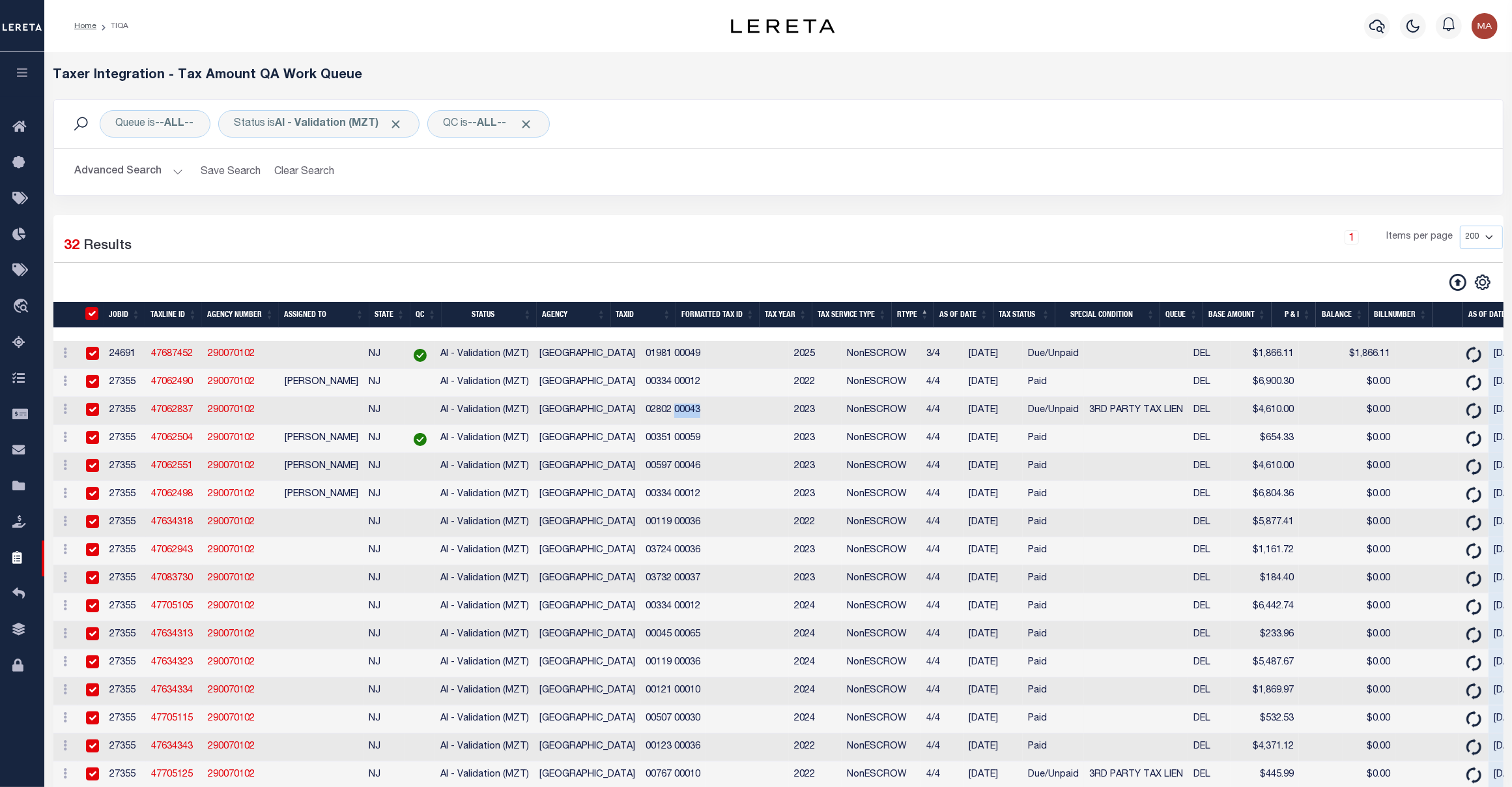
checkbox input "true"
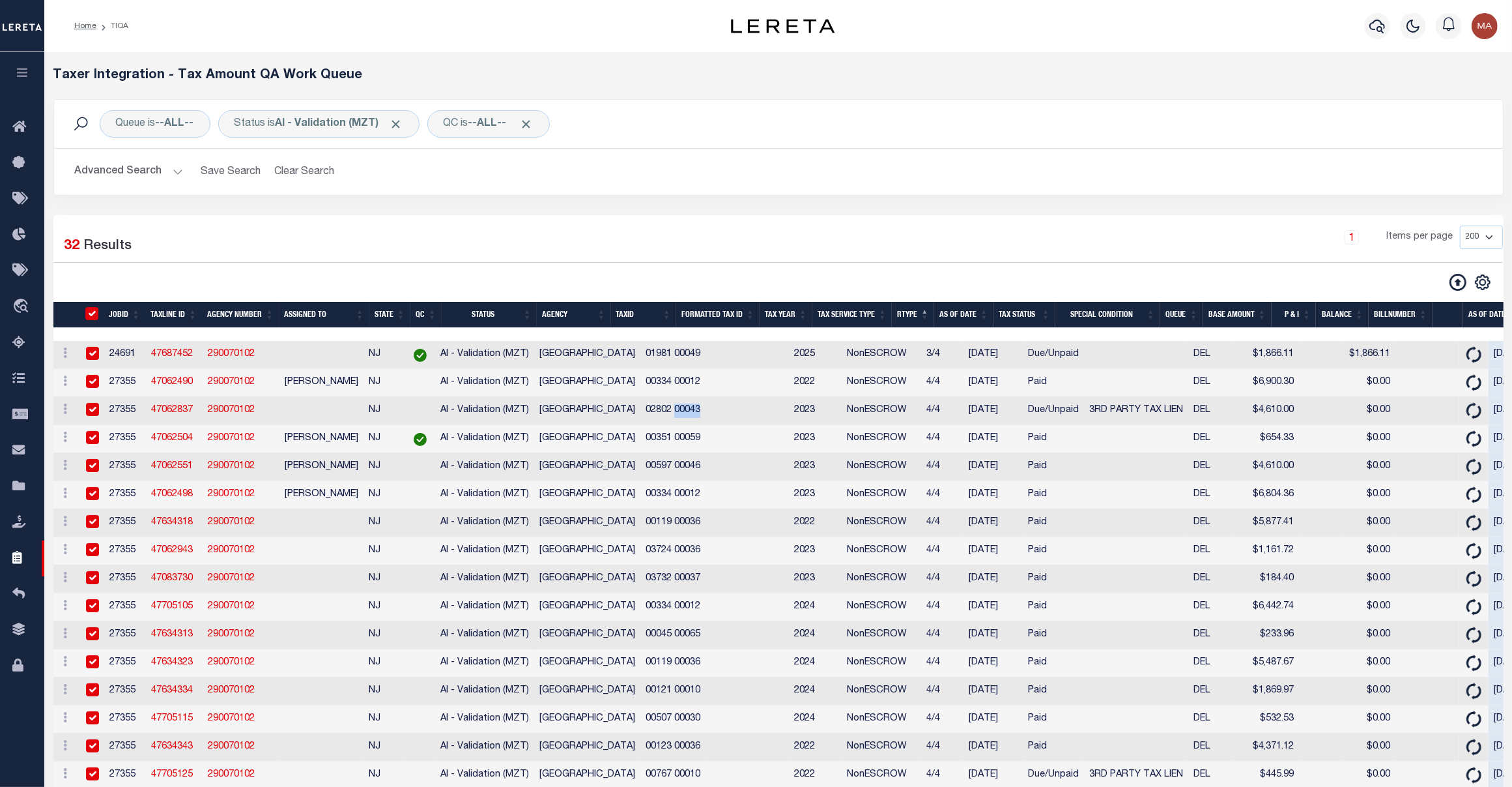
checkbox input "true"
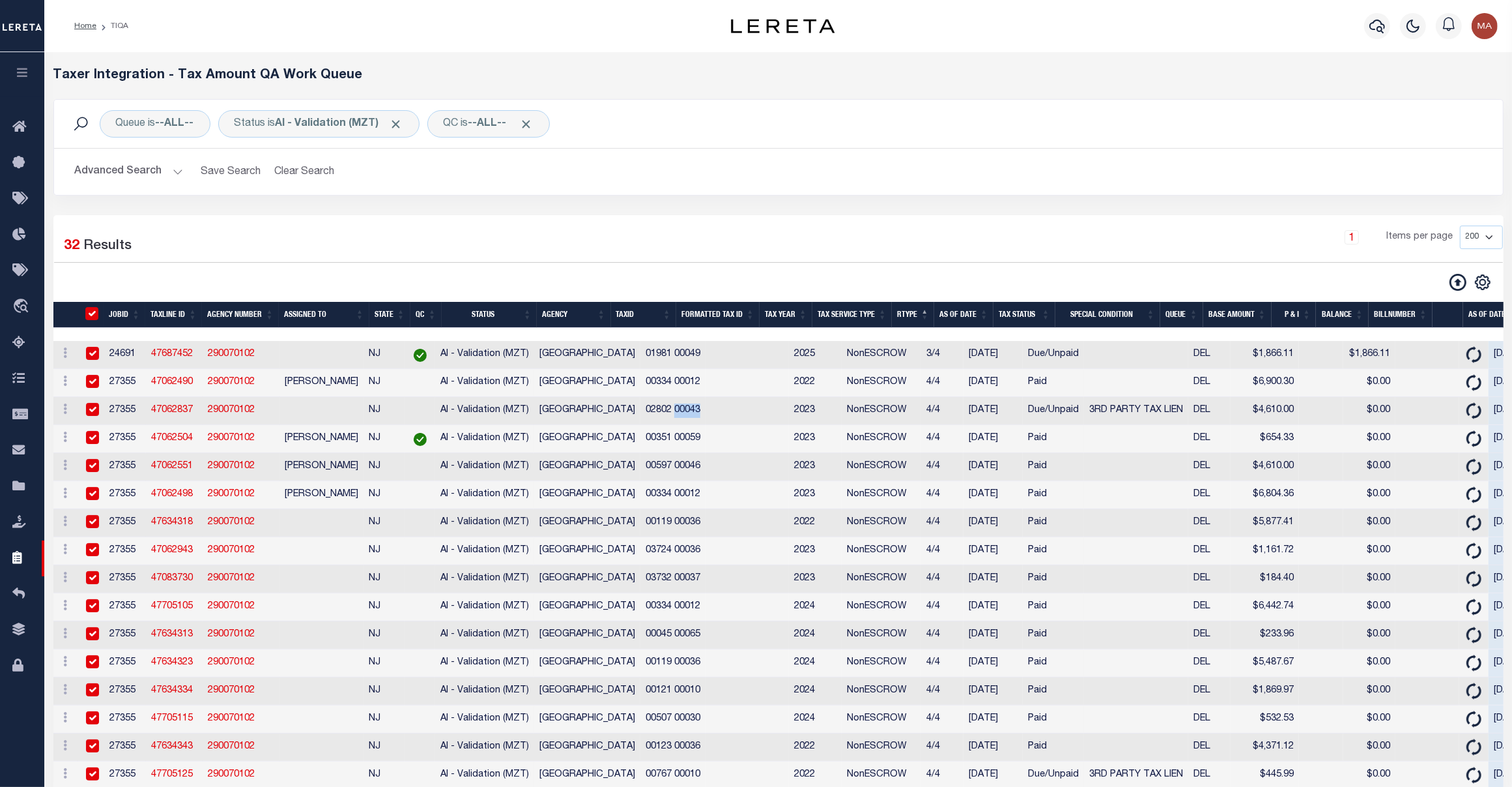
checkbox input "true"
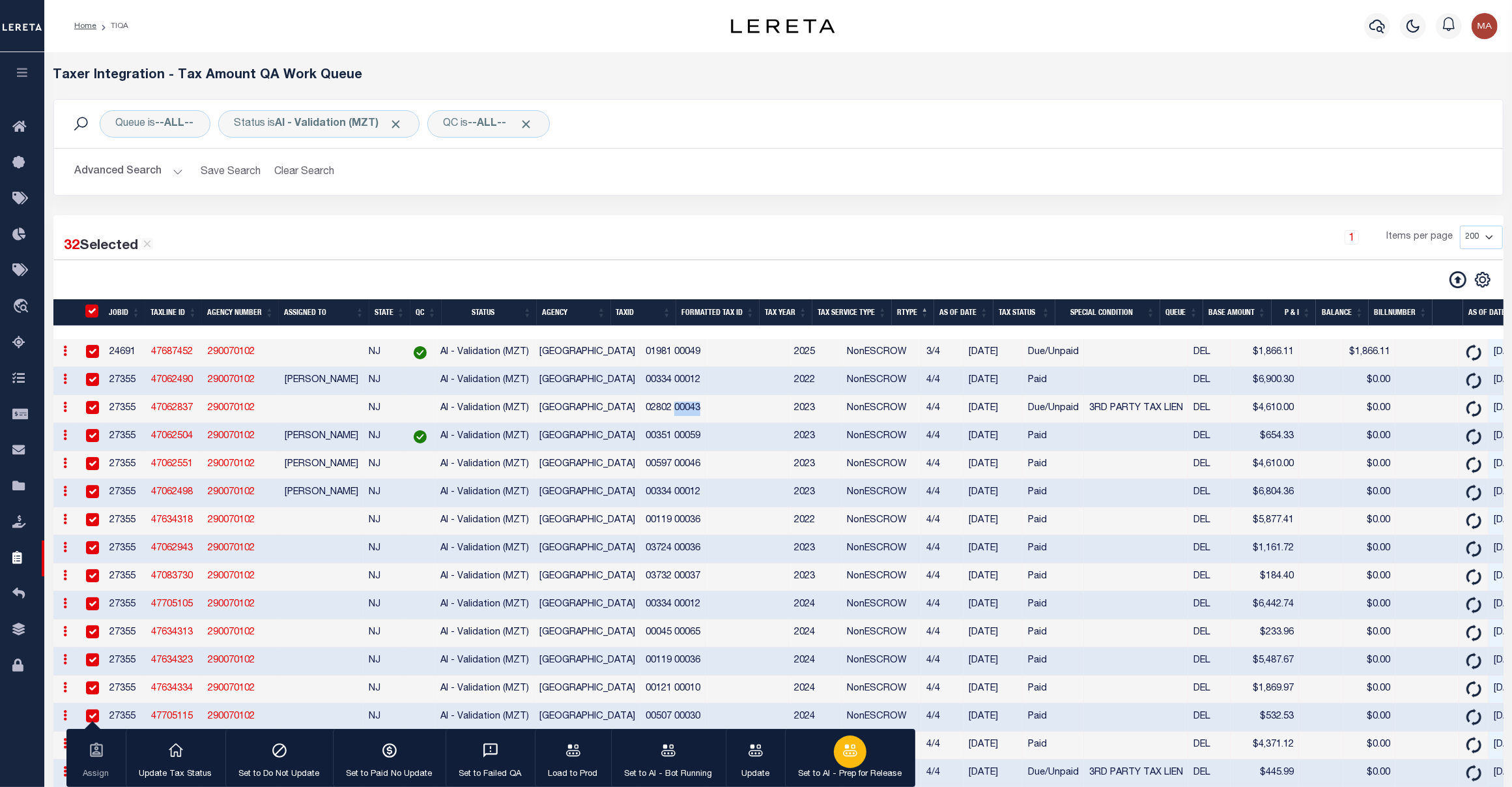
click at [852, 741] on div "button" at bounding box center [850, 751] width 33 height 33
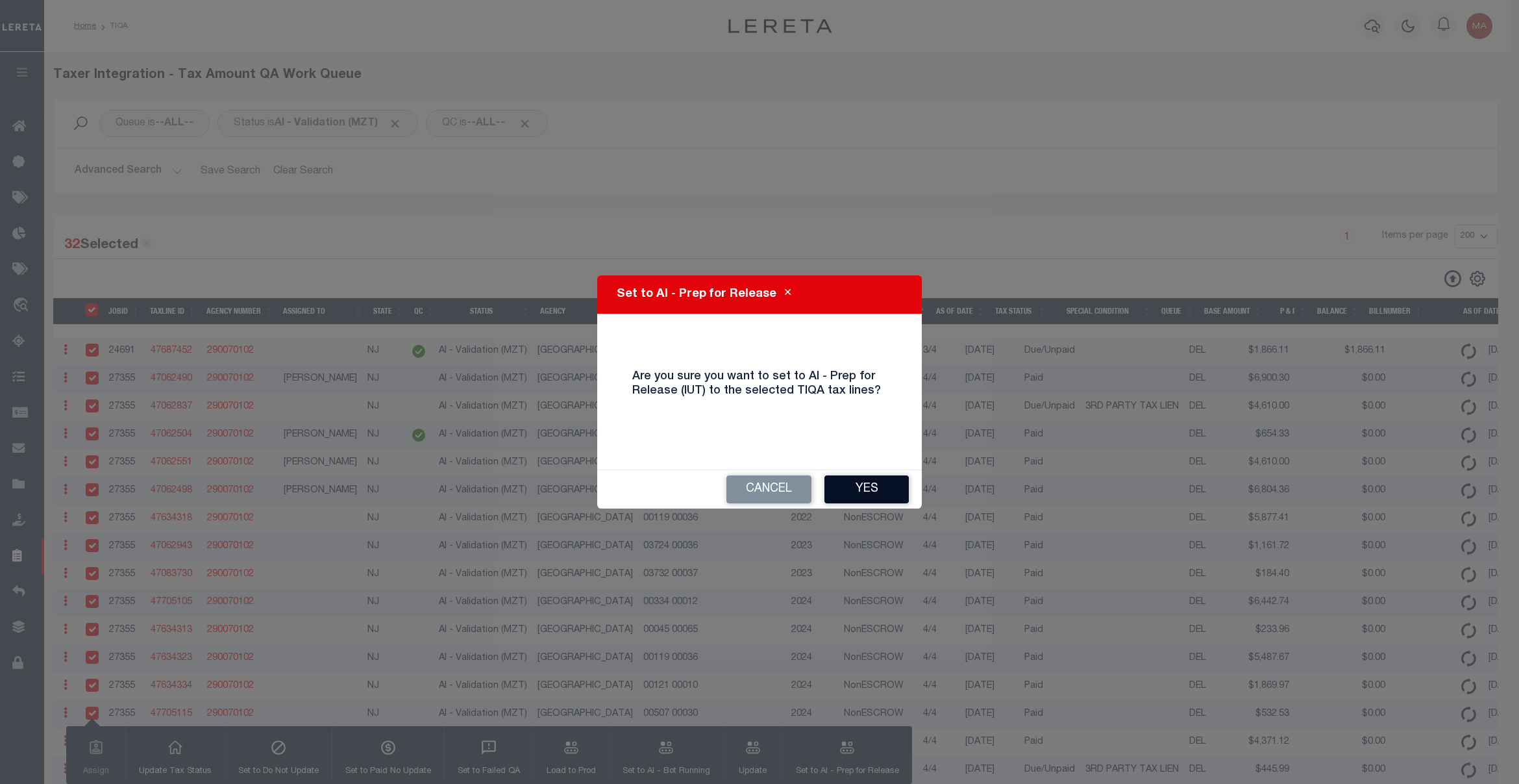
click at [858, 492] on button "Yes" at bounding box center [867, 489] width 85 height 28
